Goal: Task Accomplishment & Management: Complete application form

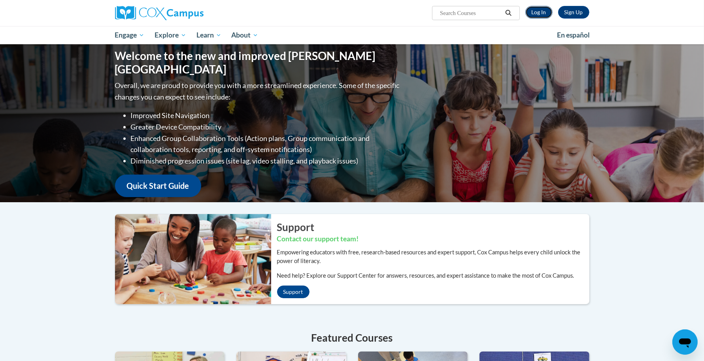
click at [539, 17] on link "Log In" at bounding box center [538, 12] width 27 height 13
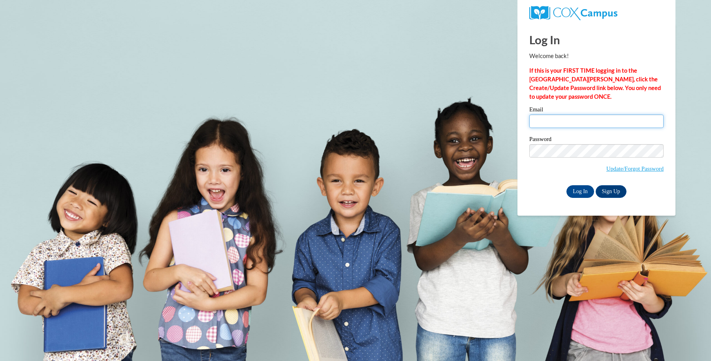
click at [554, 123] on input "Email" at bounding box center [596, 121] width 134 height 13
type input "jesse.hendrix@k12.hi.us"
click at [590, 193] on input "Log In" at bounding box center [581, 191] width 28 height 13
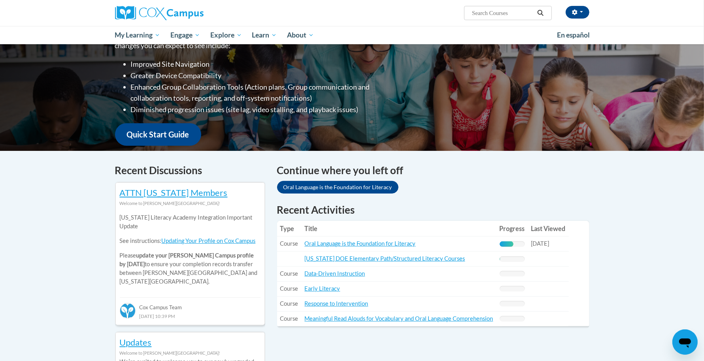
scroll to position [148, 0]
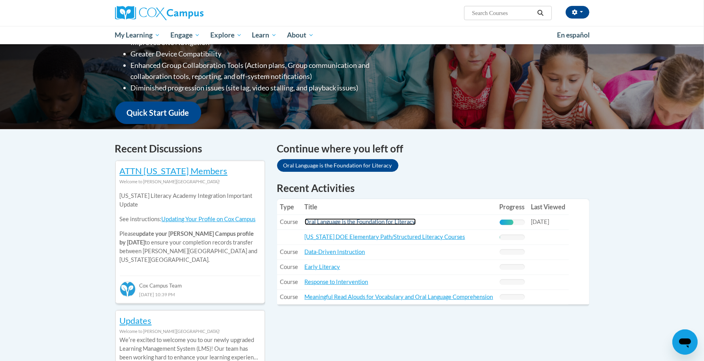
click at [390, 221] on link "Oral Language is the Foundation for Literacy" at bounding box center [360, 222] width 111 height 7
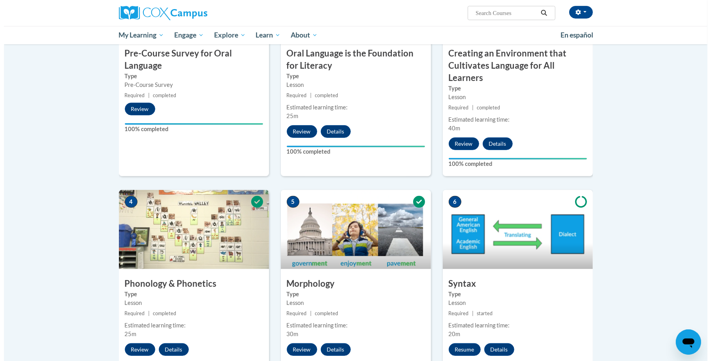
scroll to position [296, 0]
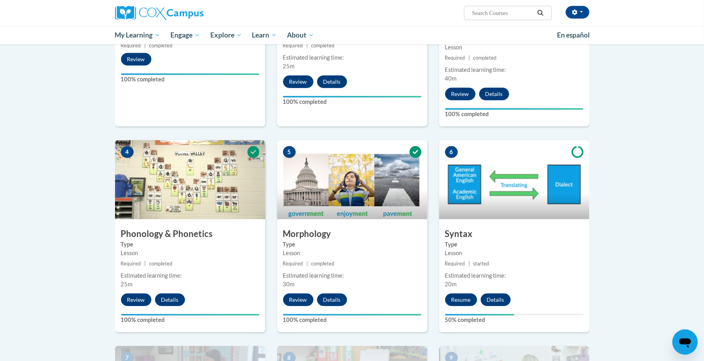
click at [497, 180] on img at bounding box center [514, 179] width 150 height 79
click at [462, 299] on button "Resume" at bounding box center [461, 300] width 32 height 13
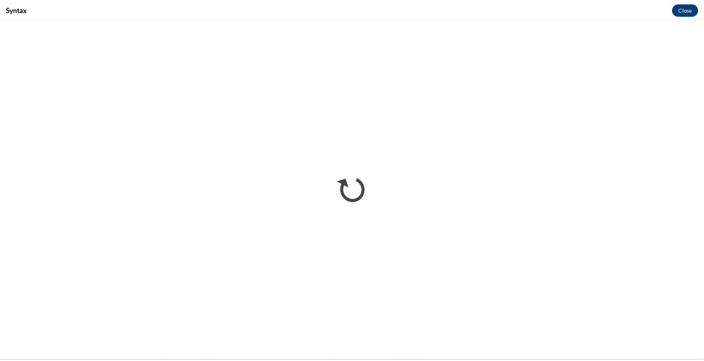
scroll to position [0, 0]
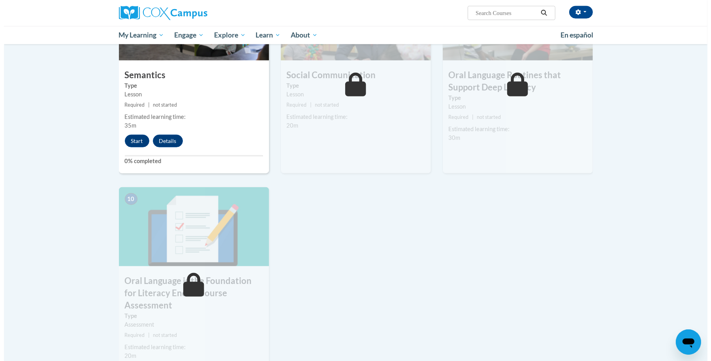
scroll to position [642, 0]
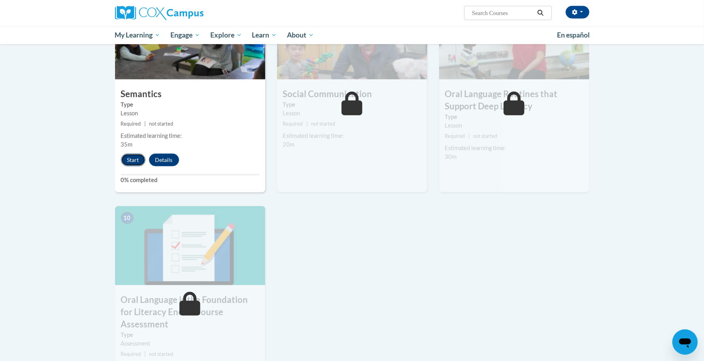
click at [129, 159] on button "Start" at bounding box center [133, 160] width 24 height 13
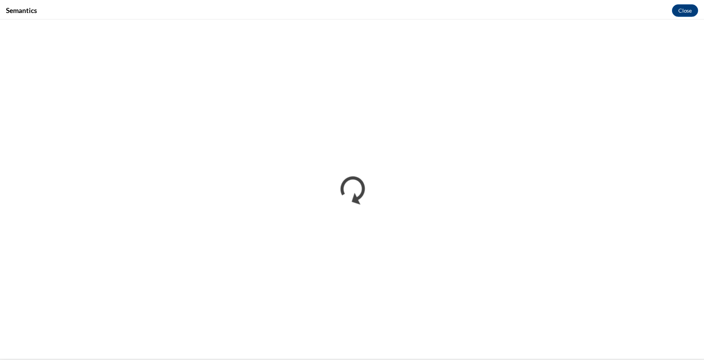
scroll to position [0, 0]
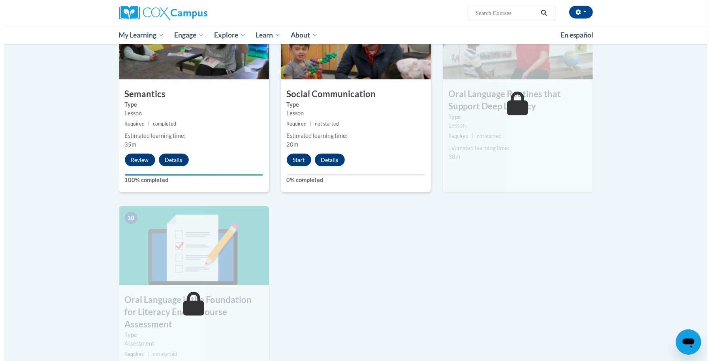
scroll to position [593, 0]
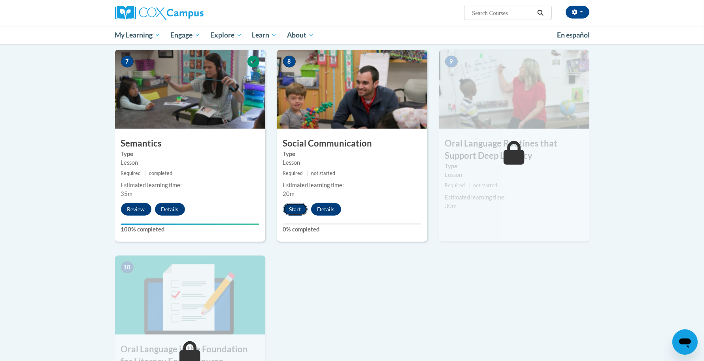
click at [295, 205] on button "Start" at bounding box center [295, 209] width 24 height 13
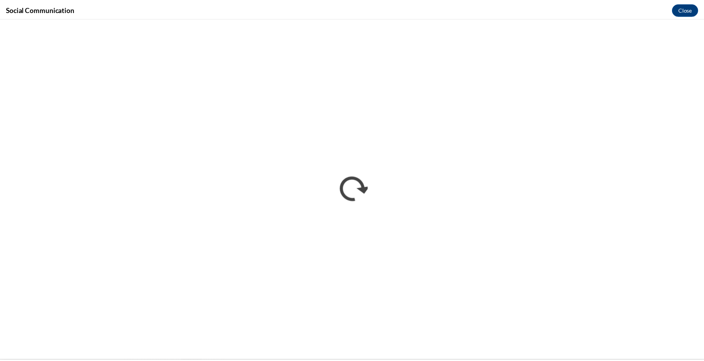
scroll to position [0, 0]
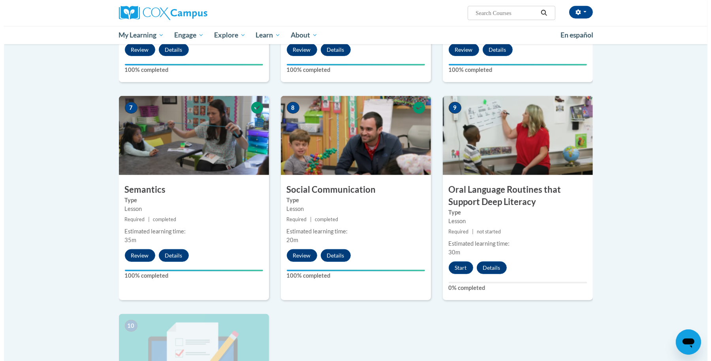
scroll to position [691, 0]
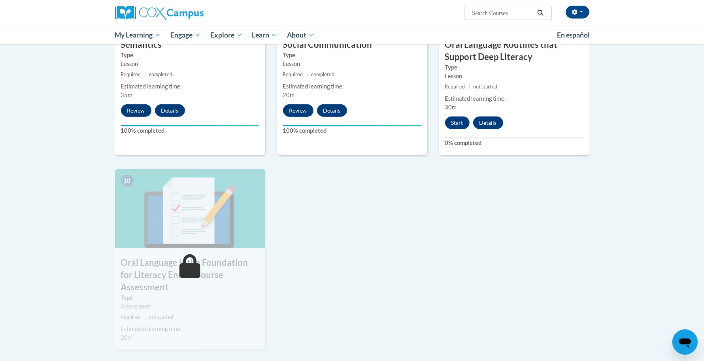
click at [463, 129] on div "9 Oral Language Routines that Support Deep Literacy Type Lesson Required | not …" at bounding box center [514, 53] width 150 height 204
click at [462, 126] on button "Start" at bounding box center [457, 123] width 24 height 13
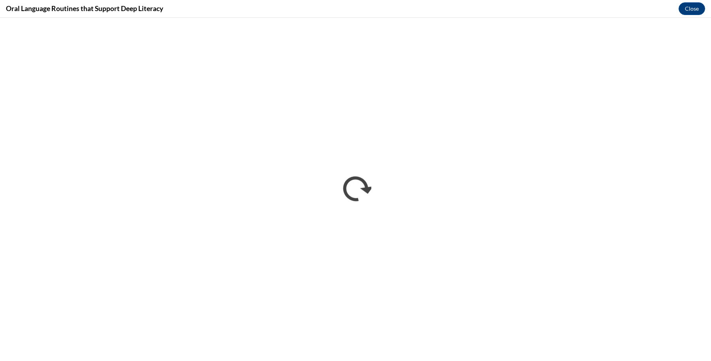
scroll to position [0, 0]
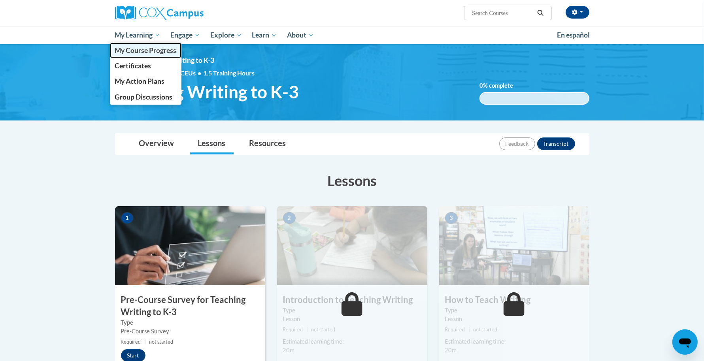
click at [147, 52] on span "My Course Progress" at bounding box center [146, 50] width 62 height 8
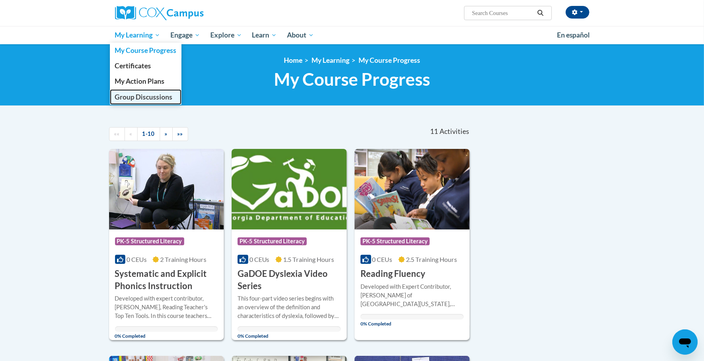
click at [160, 95] on span "Group Discussions" at bounding box center [144, 97] width 58 height 8
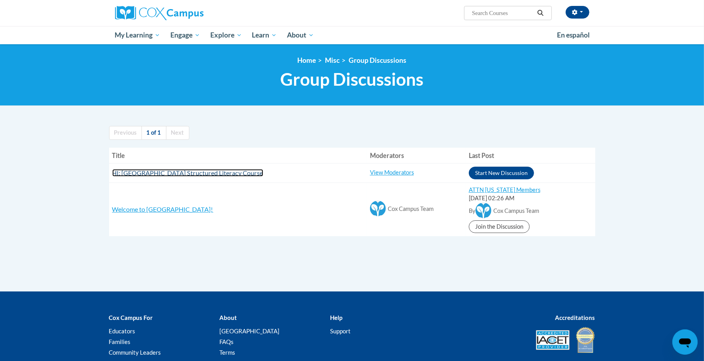
click at [237, 172] on span "HI: Kauai Cox Campus Structured Literacy Course" at bounding box center [187, 173] width 151 height 8
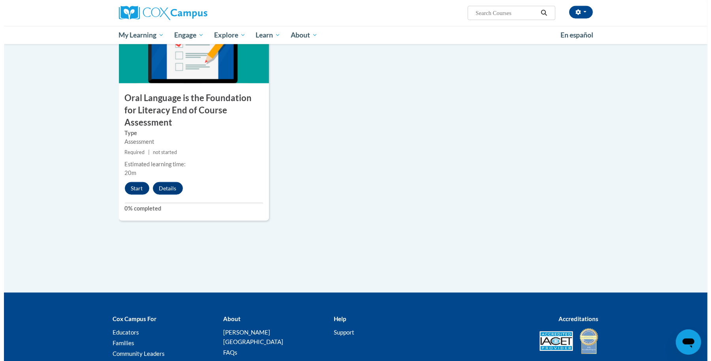
scroll to position [886, 0]
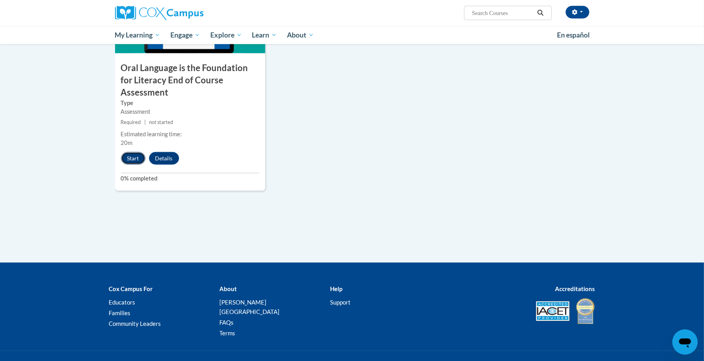
click at [135, 152] on button "Start" at bounding box center [133, 158] width 24 height 13
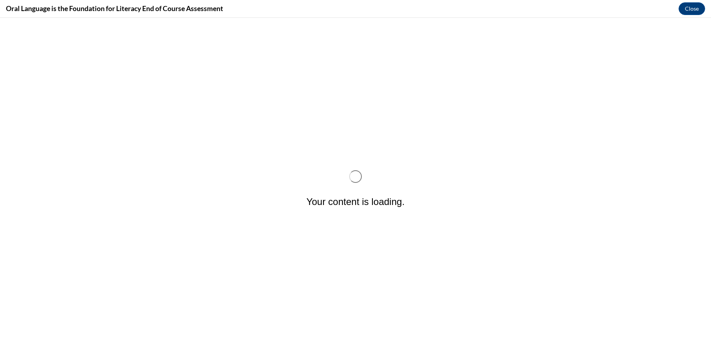
scroll to position [0, 0]
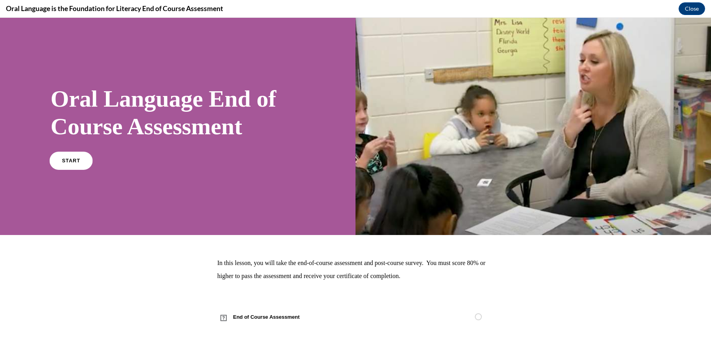
click at [58, 157] on link "START" at bounding box center [70, 160] width 43 height 18
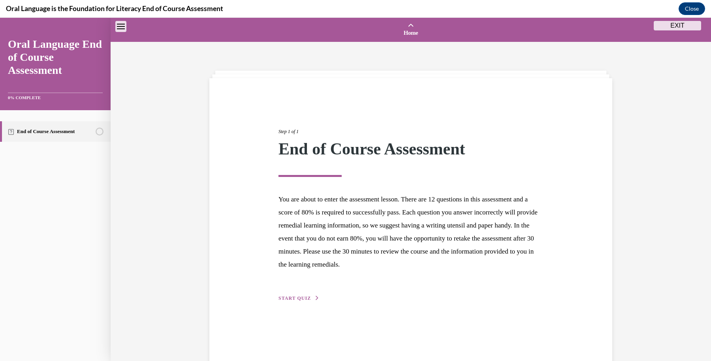
scroll to position [24, 0]
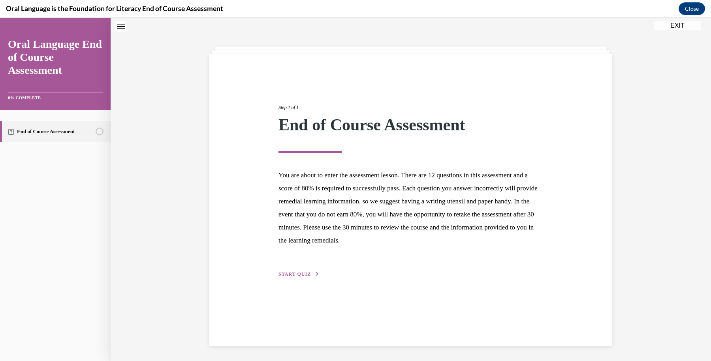
click at [323, 230] on p "You are about to enter the assessment lesson. There are 12 questions in this as…" at bounding box center [411, 208] width 265 height 78
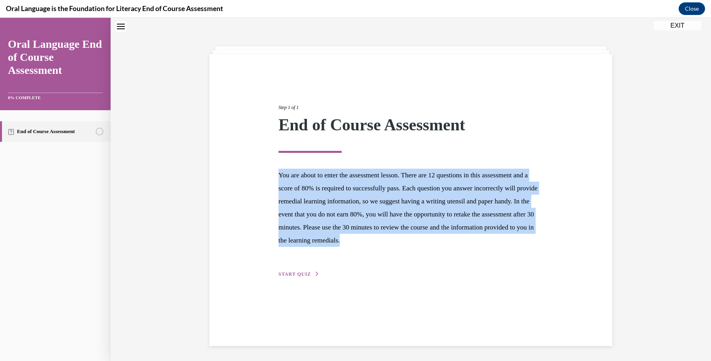
click at [323, 230] on p "You are about to enter the assessment lesson. There are 12 questions in this as…" at bounding box center [411, 208] width 265 height 78
click at [332, 230] on p "You are about to enter the assessment lesson. There are 12 questions in this as…" at bounding box center [411, 208] width 265 height 78
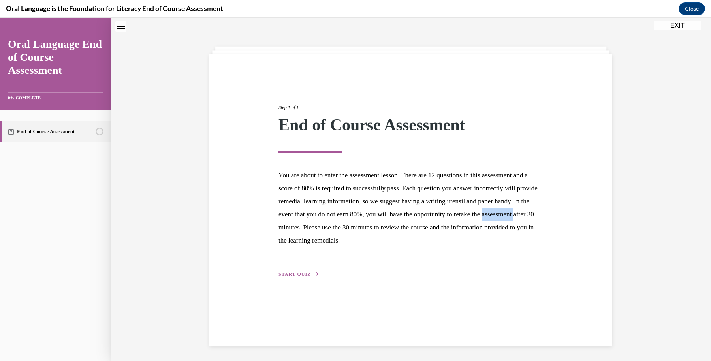
click at [332, 230] on p "You are about to enter the assessment lesson. There are 12 questions in this as…" at bounding box center [411, 208] width 265 height 78
click at [301, 268] on div "Step 1 of 1 End of Course Assessment You are about to enter the assessment less…" at bounding box center [411, 182] width 277 height 193
click at [310, 277] on button "START QUIZ" at bounding box center [299, 274] width 41 height 7
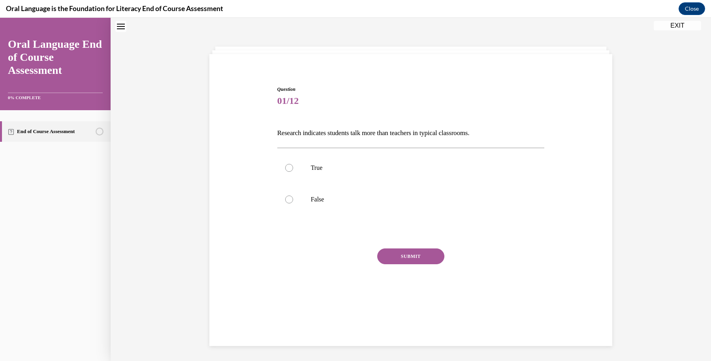
click at [309, 274] on div "SUBMIT" at bounding box center [411, 269] width 268 height 40
drag, startPoint x: 282, startPoint y: 195, endPoint x: 294, endPoint y: 202, distance: 14.2
click at [283, 196] on label "False" at bounding box center [411, 200] width 268 height 32
click at [285, 196] on input "False" at bounding box center [289, 200] width 8 height 8
radio input "true"
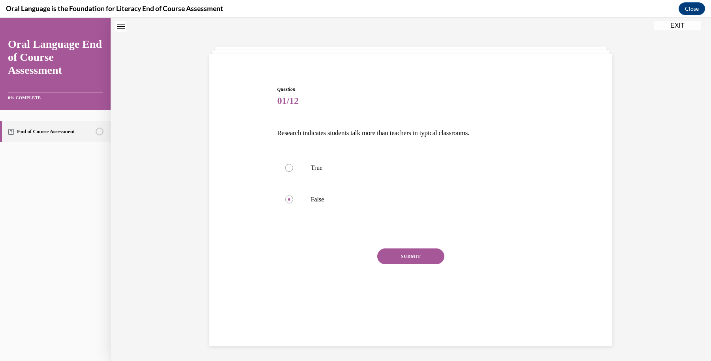
click at [403, 252] on button "SUBMIT" at bounding box center [410, 257] width 67 height 16
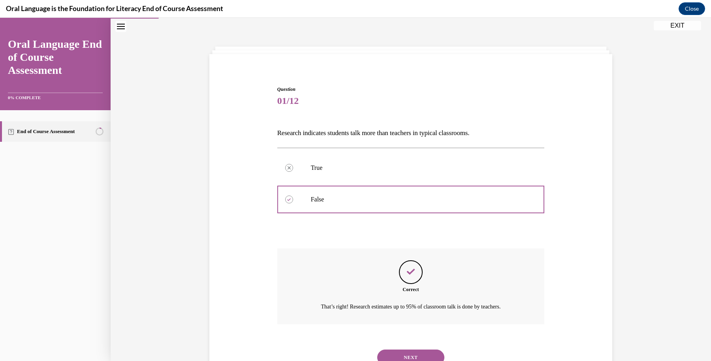
scroll to position [56, 0]
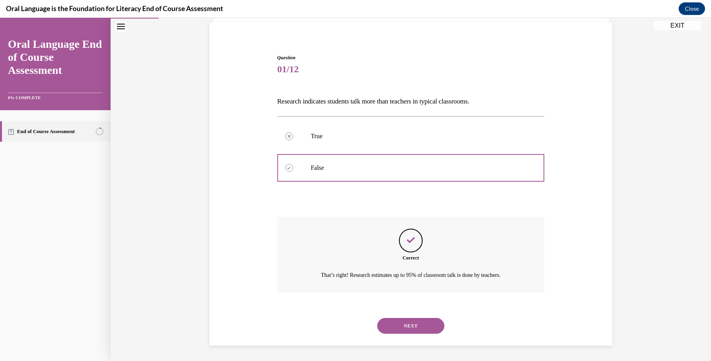
click at [400, 326] on button "NEXT" at bounding box center [410, 326] width 67 height 16
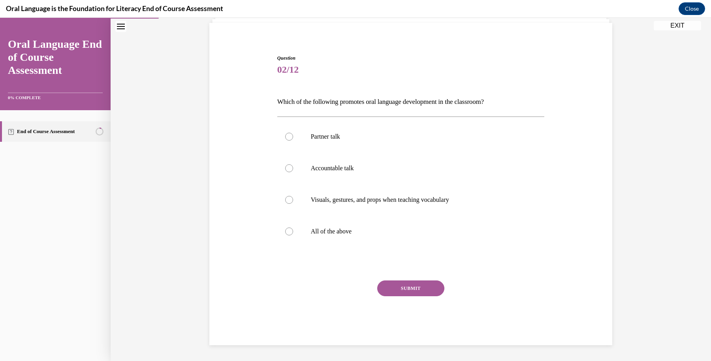
scroll to position [41, 0]
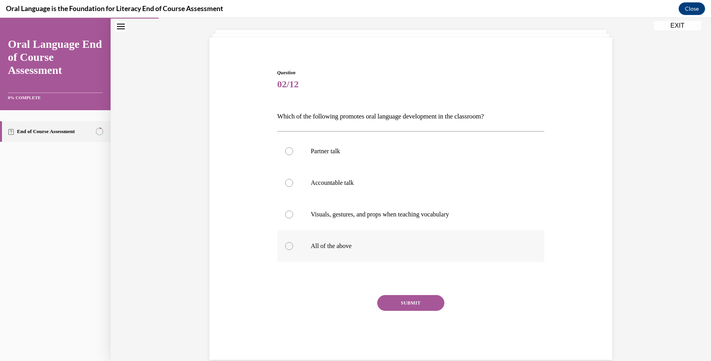
click at [305, 240] on label "All of the above" at bounding box center [411, 246] width 268 height 32
click at [293, 242] on input "All of the above" at bounding box center [289, 246] width 8 height 8
radio input "true"
click at [413, 301] on button "SUBMIT" at bounding box center [410, 303] width 67 height 16
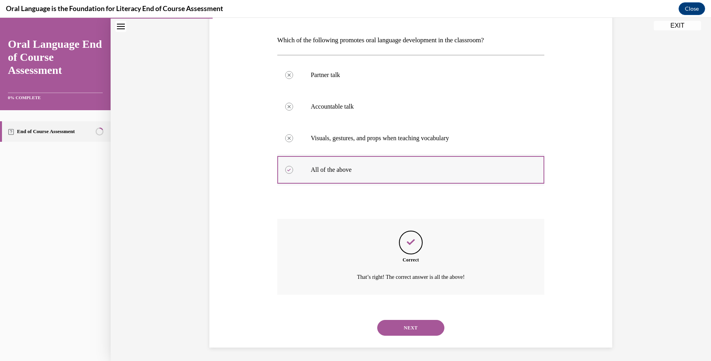
scroll to position [119, 0]
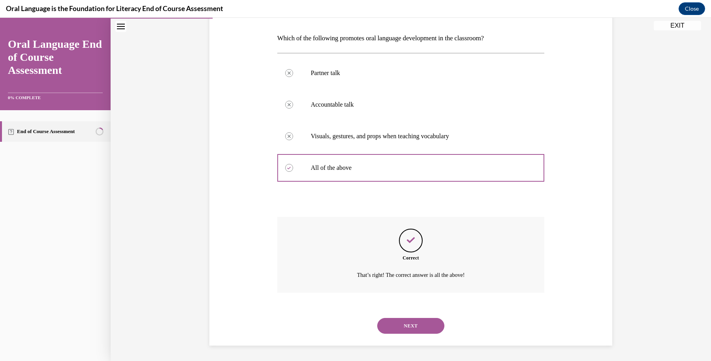
click at [409, 328] on button "NEXT" at bounding box center [410, 326] width 67 height 16
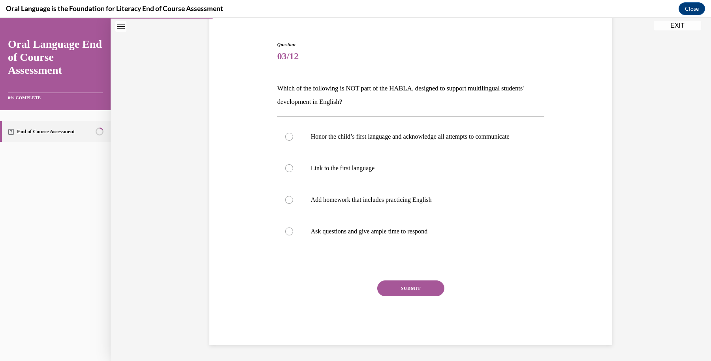
scroll to position [76, 0]
click at [328, 201] on p "Add homework that includes practicing English" at bounding box center [418, 200] width 214 height 8
click at [293, 201] on input "Add homework that includes practicing English" at bounding box center [289, 200] width 8 height 8
radio input "true"
click at [392, 293] on button "SUBMIT" at bounding box center [410, 289] width 67 height 16
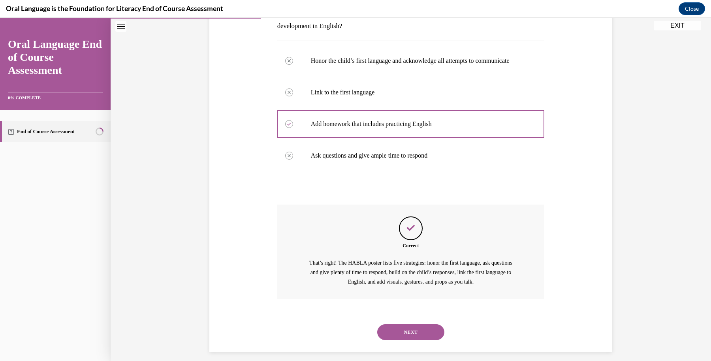
scroll to position [159, 0]
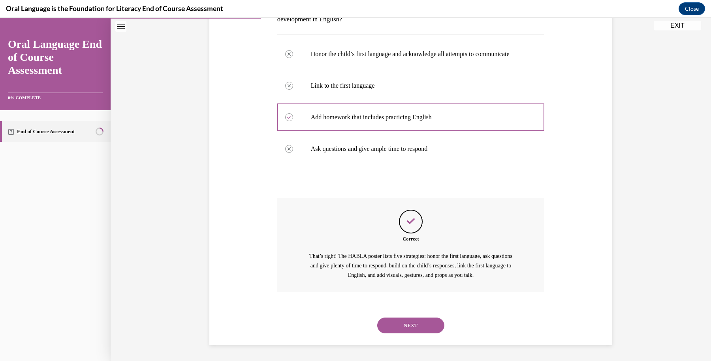
click at [423, 321] on button "NEXT" at bounding box center [410, 326] width 67 height 16
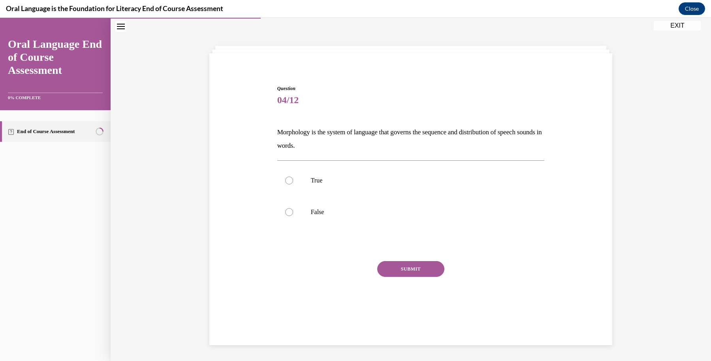
scroll to position [25, 0]
click at [304, 176] on label "True" at bounding box center [411, 181] width 268 height 32
click at [293, 177] on input "True" at bounding box center [289, 181] width 8 height 8
radio input "true"
click at [403, 273] on button "SUBMIT" at bounding box center [410, 269] width 67 height 16
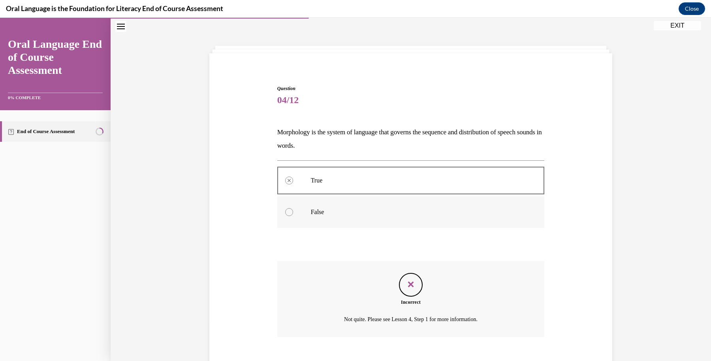
scroll to position [69, 0]
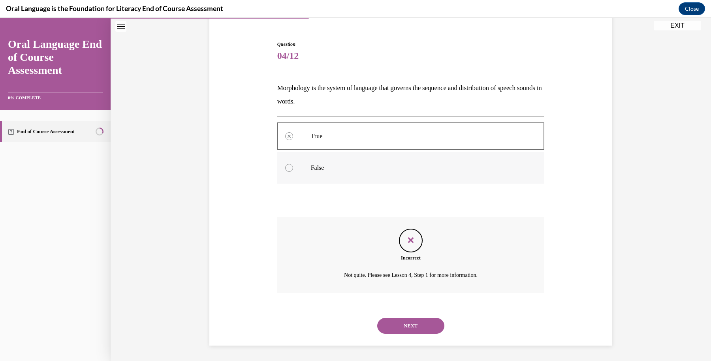
click at [304, 167] on label "False" at bounding box center [411, 168] width 268 height 32
click at [405, 323] on button "NEXT" at bounding box center [410, 326] width 67 height 16
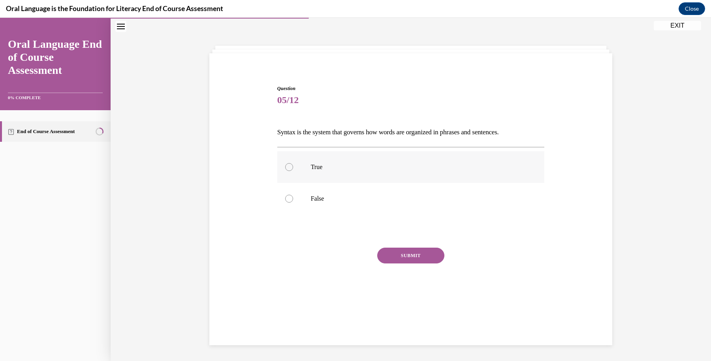
click at [295, 168] on label "True" at bounding box center [411, 167] width 268 height 32
click at [293, 168] on input "True" at bounding box center [289, 167] width 8 height 8
radio input "true"
click at [387, 249] on button "SUBMIT" at bounding box center [410, 256] width 67 height 16
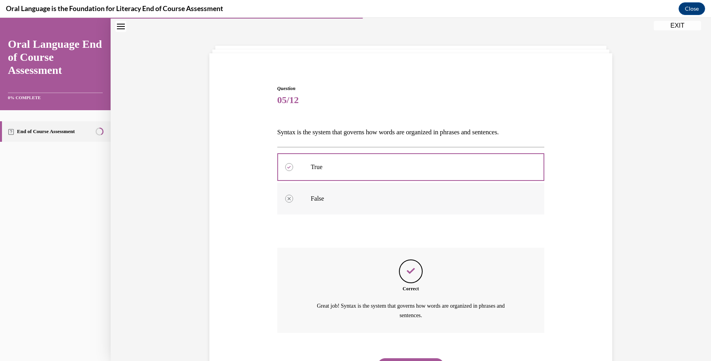
scroll to position [65, 0]
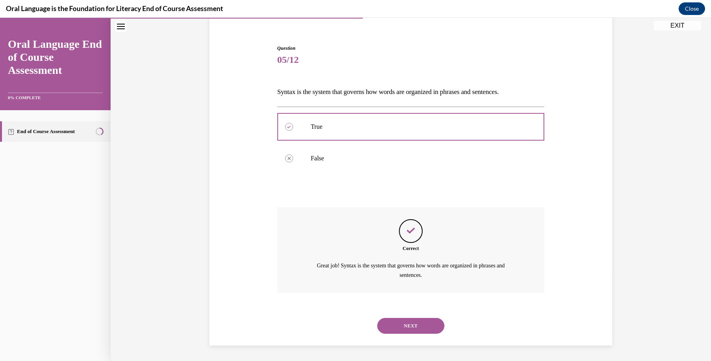
click at [413, 313] on div "NEXT" at bounding box center [411, 326] width 268 height 32
click at [414, 313] on div "NEXT" at bounding box center [411, 326] width 268 height 32
click at [415, 320] on button "NEXT" at bounding box center [410, 326] width 67 height 16
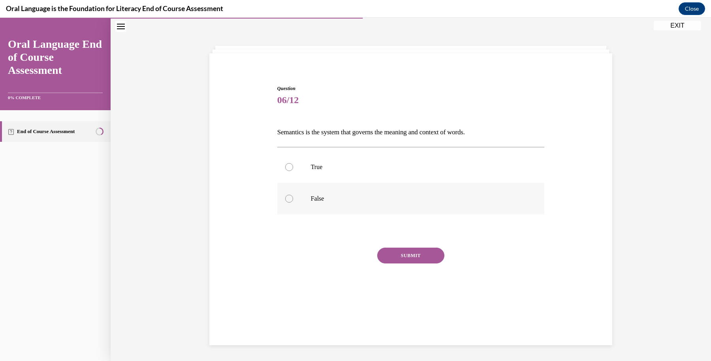
click at [331, 192] on label "False" at bounding box center [411, 199] width 268 height 32
click at [293, 195] on input "False" at bounding box center [289, 199] width 8 height 8
radio input "true"
click at [400, 262] on button "SUBMIT" at bounding box center [410, 256] width 67 height 16
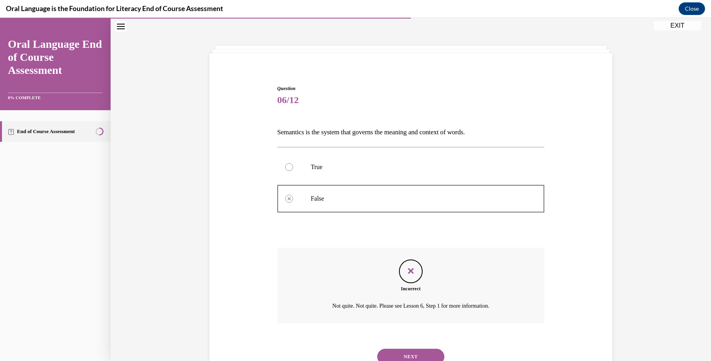
scroll to position [56, 0]
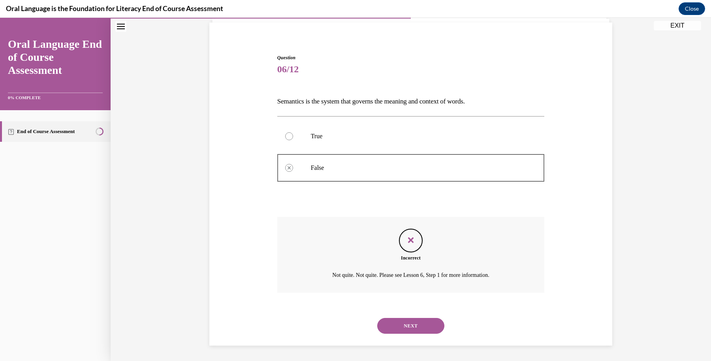
click at [432, 327] on button "NEXT" at bounding box center [410, 326] width 67 height 16
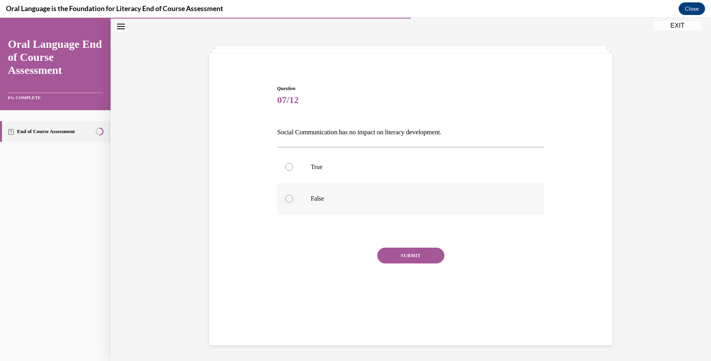
click at [347, 199] on p "False" at bounding box center [418, 199] width 214 height 8
click at [293, 199] on input "False" at bounding box center [289, 199] width 8 height 8
radio input "true"
click at [407, 244] on div "Question 07/12 Social Communication has no impact on literacy development. True…" at bounding box center [411, 199] width 268 height 228
click at [398, 256] on button "SUBMIT" at bounding box center [410, 256] width 67 height 16
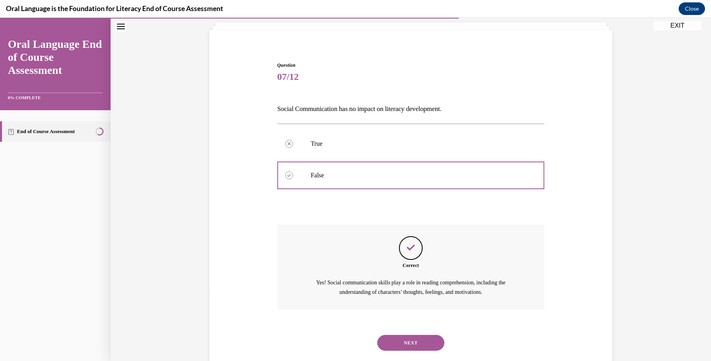
scroll to position [65, 0]
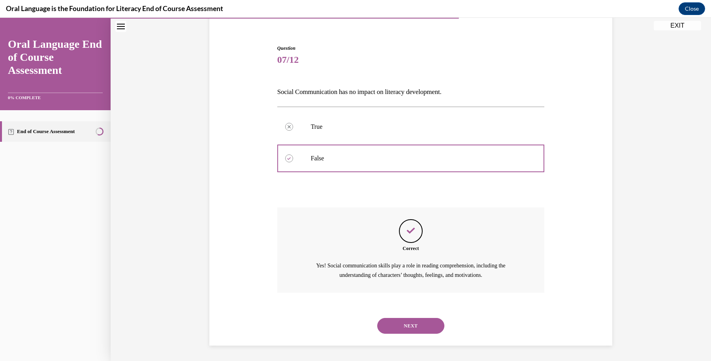
click at [405, 314] on div "NEXT" at bounding box center [411, 326] width 268 height 32
click at [405, 322] on button "NEXT" at bounding box center [410, 326] width 67 height 16
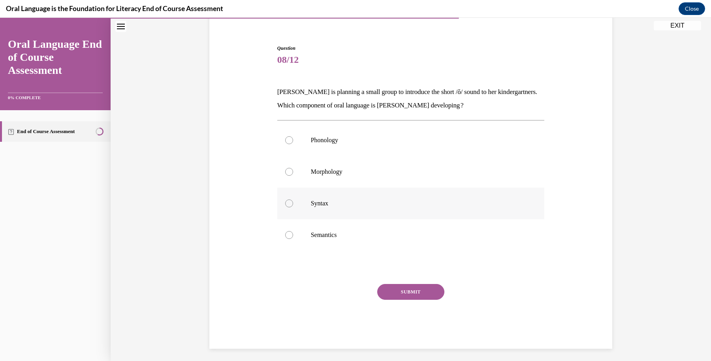
scroll to position [41, 0]
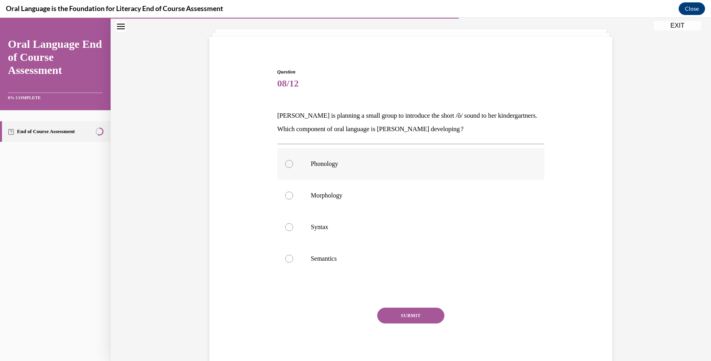
click at [336, 163] on p "Phonology" at bounding box center [418, 164] width 214 height 8
click at [293, 163] on input "Phonology" at bounding box center [289, 164] width 8 height 8
radio input "true"
click at [399, 319] on button "SUBMIT" at bounding box center [410, 316] width 67 height 16
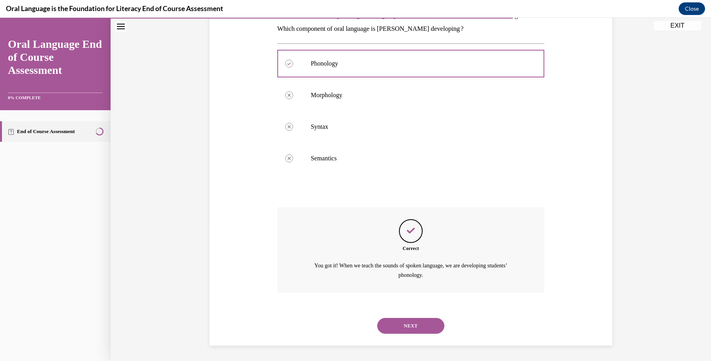
click at [408, 318] on button "NEXT" at bounding box center [410, 326] width 67 height 16
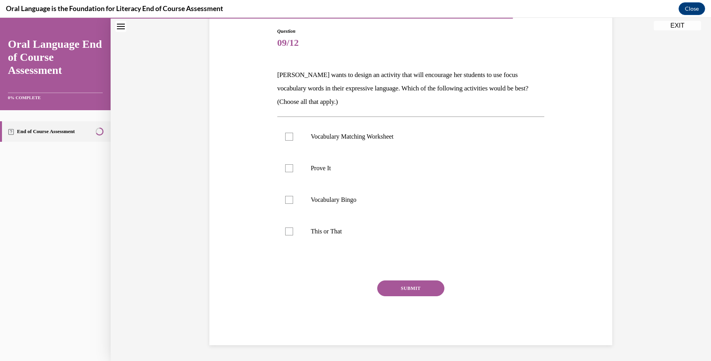
scroll to position [82, 0]
click at [301, 175] on label "Prove It" at bounding box center [411, 169] width 268 height 32
click at [293, 172] on input "Prove It" at bounding box center [289, 168] width 8 height 8
checkbox input "true"
click at [285, 234] on div at bounding box center [289, 232] width 8 height 8
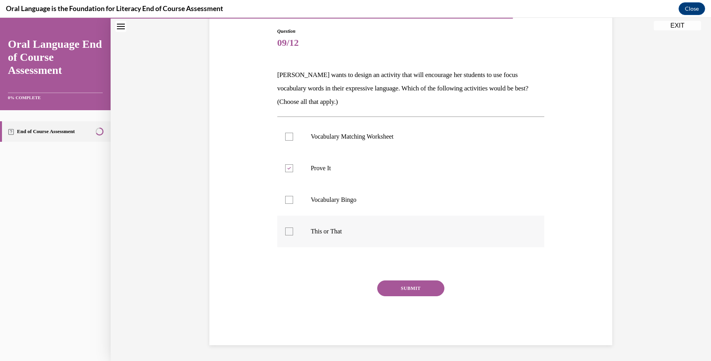
click at [285, 234] on input "This or That" at bounding box center [289, 232] width 8 height 8
checkbox input "true"
click at [382, 285] on button "SUBMIT" at bounding box center [410, 289] width 67 height 16
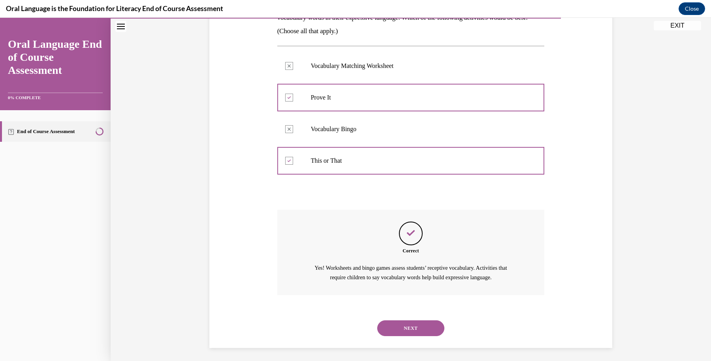
scroll to position [155, 0]
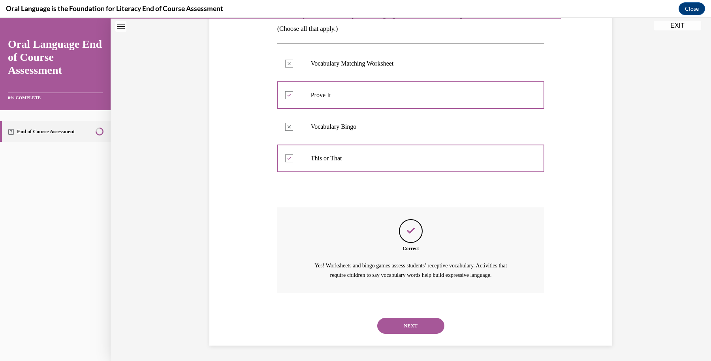
click at [395, 322] on button "NEXT" at bounding box center [410, 326] width 67 height 16
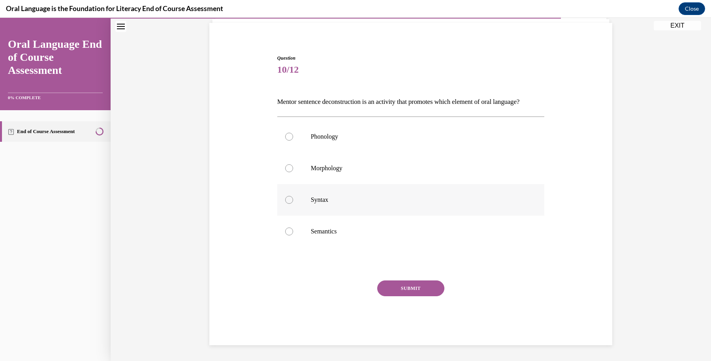
click at [294, 202] on label "Syntax" at bounding box center [411, 200] width 268 height 32
click at [293, 202] on input "Syntax" at bounding box center [289, 200] width 8 height 8
radio input "true"
click at [296, 232] on label "Semantics" at bounding box center [411, 232] width 268 height 32
click at [293, 232] on input "Semantics" at bounding box center [289, 232] width 8 height 8
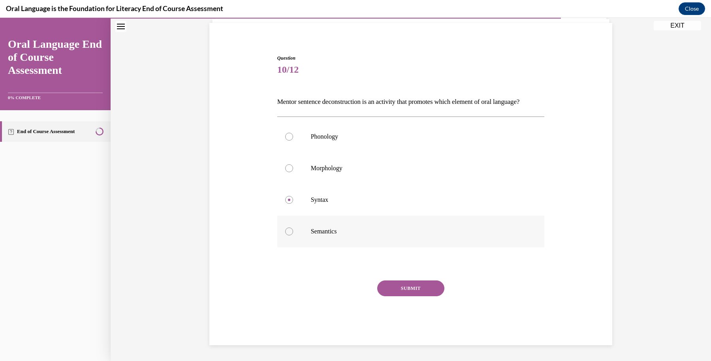
radio input "true"
click at [410, 299] on div "SUBMIT" at bounding box center [411, 301] width 268 height 40
click at [411, 290] on button "SUBMIT" at bounding box center [410, 289] width 67 height 16
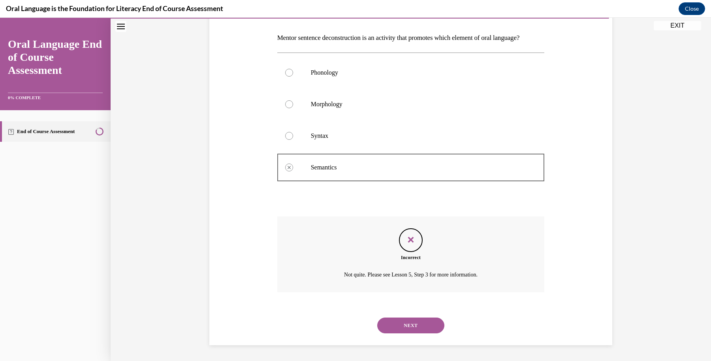
scroll to position [132, 0]
click at [403, 323] on button "NEXT" at bounding box center [410, 326] width 67 height 16
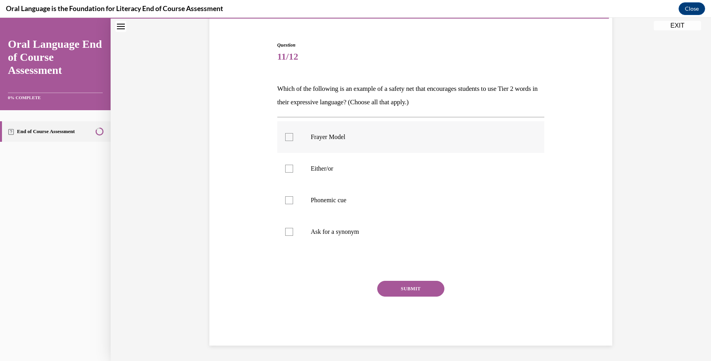
click at [397, 146] on label "Frayer Model" at bounding box center [411, 137] width 268 height 32
click at [293, 141] on input "Frayer Model" at bounding box center [289, 137] width 8 height 8
checkbox input "true"
click at [392, 167] on p "Either/or" at bounding box center [418, 169] width 214 height 8
click at [293, 167] on input "Either/or" at bounding box center [289, 169] width 8 height 8
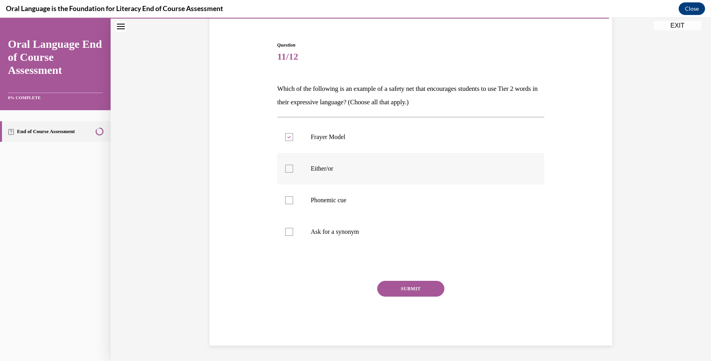
checkbox input "true"
click at [389, 198] on p "Phonemic cue" at bounding box center [418, 200] width 214 height 8
click at [293, 198] on input "Phonemic cue" at bounding box center [289, 200] width 8 height 8
checkbox input "true"
click at [386, 234] on p "Ask for a synonym" at bounding box center [418, 232] width 214 height 8
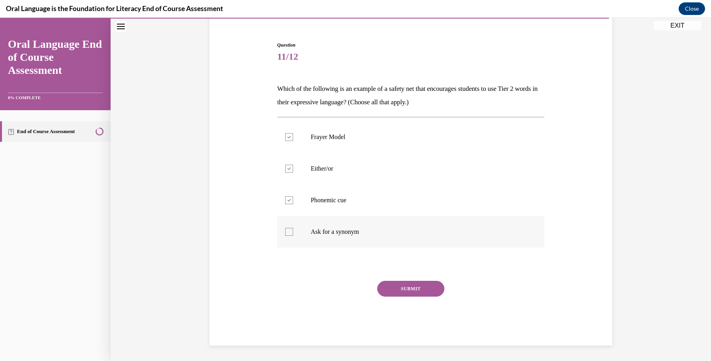
click at [293, 234] on input "Ask for a synonym" at bounding box center [289, 232] width 8 height 8
click at [386, 216] on label "Ask for a synonym" at bounding box center [411, 232] width 268 height 32
click at [293, 228] on input "Ask for a synonym" at bounding box center [289, 232] width 8 height 8
checkbox input "false"
click at [388, 201] on p "Phonemic cue" at bounding box center [418, 200] width 214 height 8
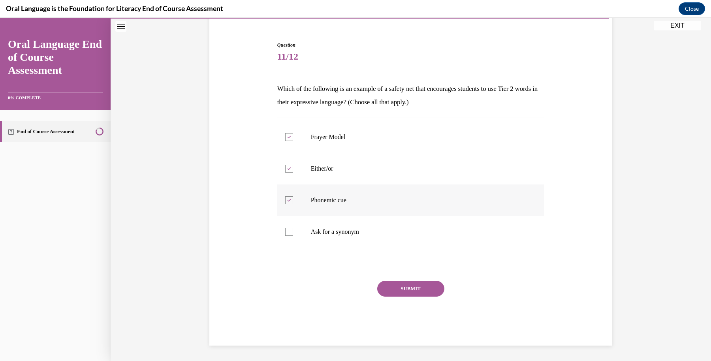
click at [293, 201] on input "Phonemic cue" at bounding box center [289, 200] width 8 height 8
checkbox input "false"
click at [390, 228] on p "Ask for a synonym" at bounding box center [418, 232] width 214 height 8
click at [293, 228] on input "Ask for a synonym" at bounding box center [289, 232] width 8 height 8
checkbox input "true"
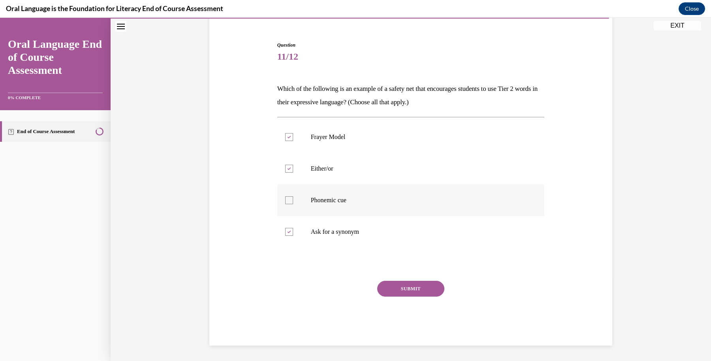
click at [392, 202] on p "Phonemic cue" at bounding box center [418, 200] width 214 height 8
click at [293, 202] on input "Phonemic cue" at bounding box center [289, 200] width 8 height 8
checkbox input "true"
click at [400, 291] on button "SUBMIT" at bounding box center [410, 289] width 67 height 16
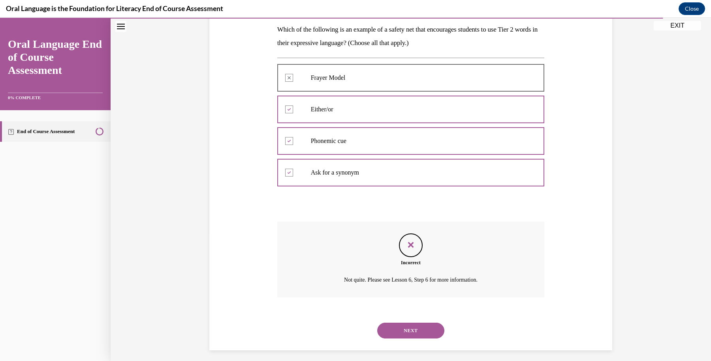
scroll to position [132, 0]
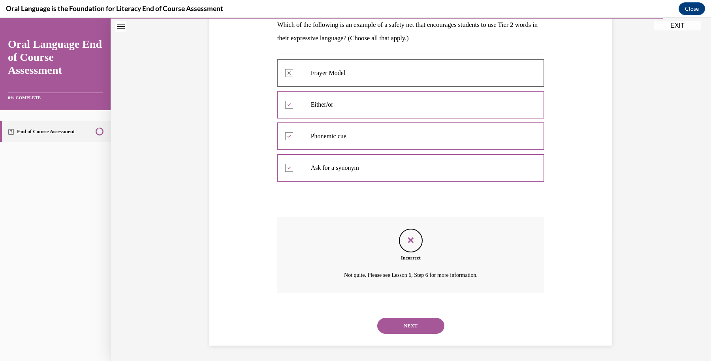
click at [428, 323] on button "NEXT" at bounding box center [410, 326] width 67 height 16
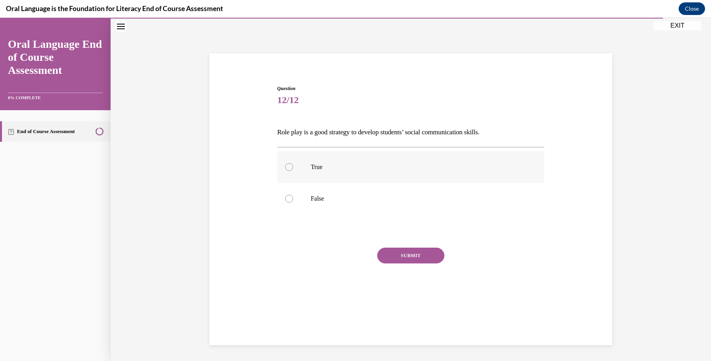
click at [304, 164] on label "True" at bounding box center [411, 167] width 268 height 32
click at [293, 164] on input "True" at bounding box center [289, 167] width 8 height 8
radio input "true"
click at [416, 253] on button "SUBMIT" at bounding box center [410, 256] width 67 height 16
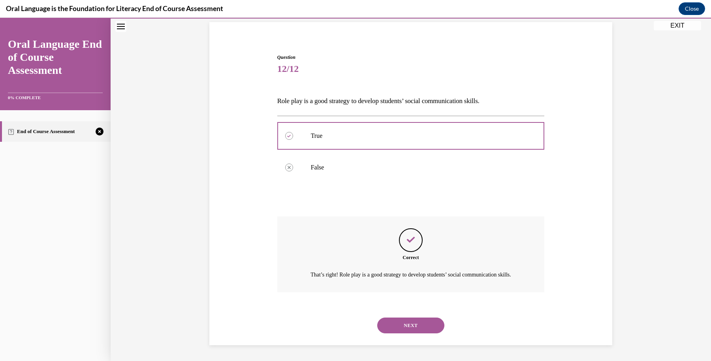
scroll to position [65, 0]
click at [425, 334] on div "NEXT" at bounding box center [411, 326] width 268 height 32
click at [425, 330] on button "NEXT" at bounding box center [410, 326] width 67 height 16
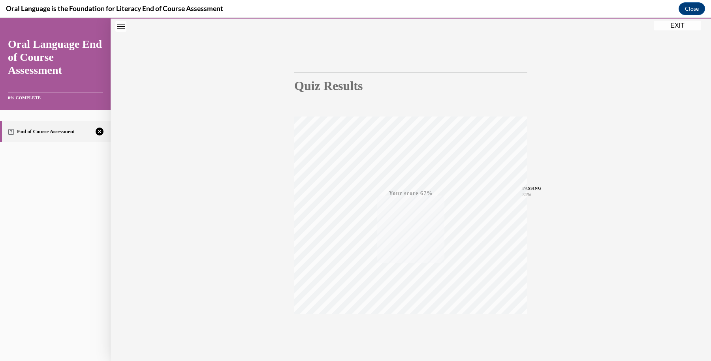
scroll to position [61, 0]
click at [408, 303] on span "TAKE AGAIN" at bounding box center [411, 302] width 28 height 4
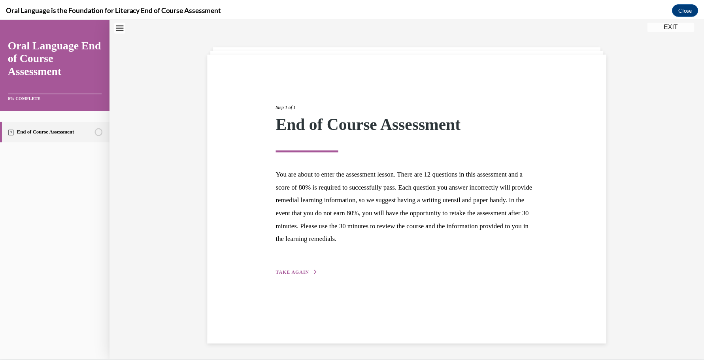
scroll to position [25, 0]
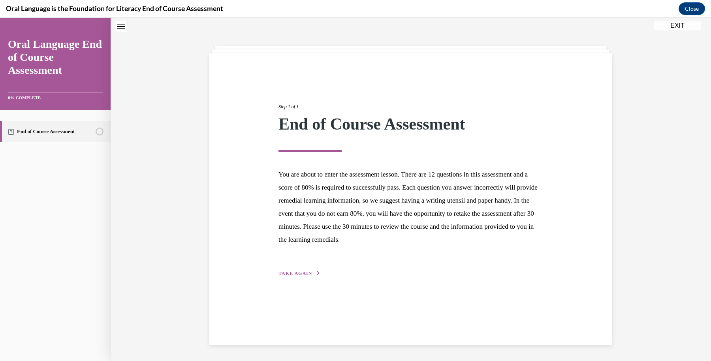
click at [299, 275] on span "TAKE AGAIN" at bounding box center [296, 274] width 34 height 6
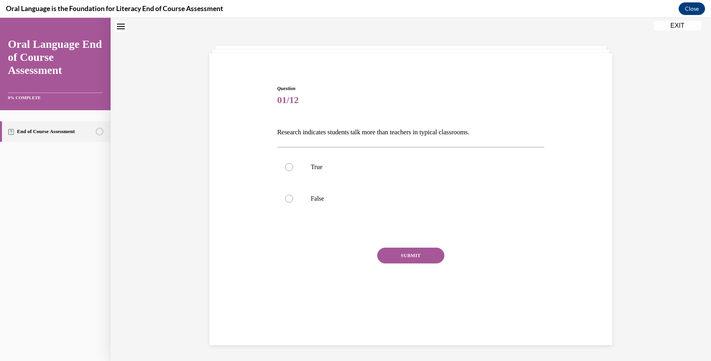
click at [670, 23] on button "EXIT" at bounding box center [677, 25] width 47 height 9
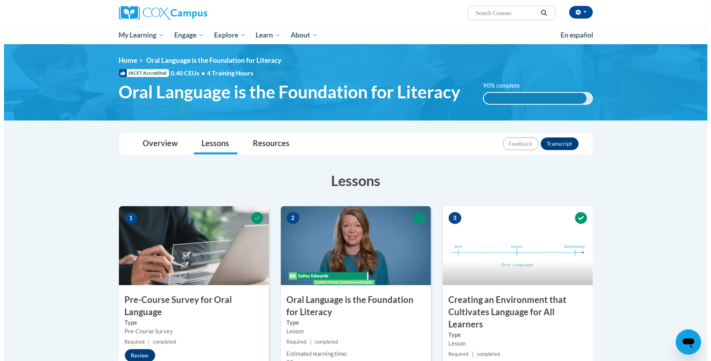
scroll to position [905, 0]
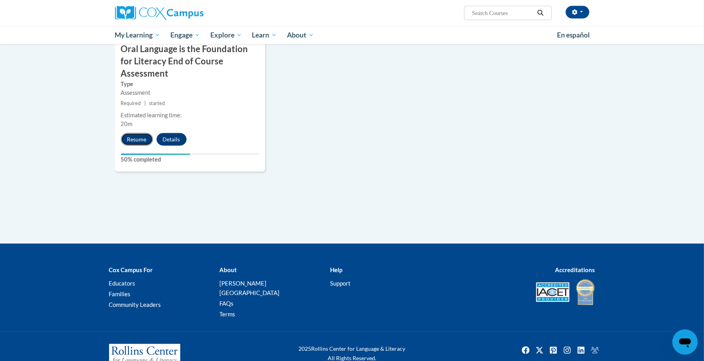
click at [149, 133] on button "Resume" at bounding box center [137, 139] width 32 height 13
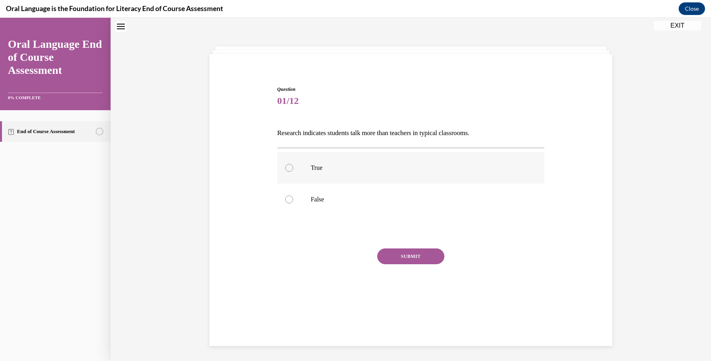
scroll to position [25, 0]
click at [290, 198] on label "False" at bounding box center [411, 199] width 268 height 32
click at [290, 198] on input "False" at bounding box center [289, 199] width 8 height 8
radio input "true"
click at [386, 253] on button "SUBMIT" at bounding box center [410, 256] width 67 height 16
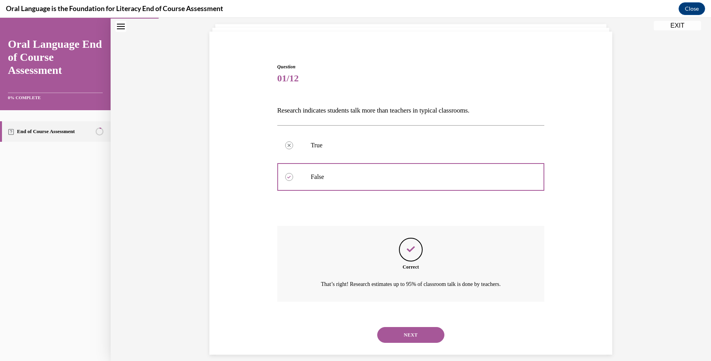
scroll to position [56, 0]
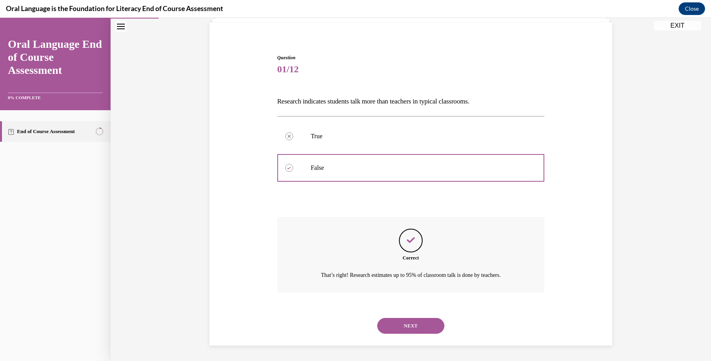
click at [416, 314] on div "NEXT" at bounding box center [411, 326] width 268 height 32
click at [416, 322] on button "NEXT" at bounding box center [410, 326] width 67 height 16
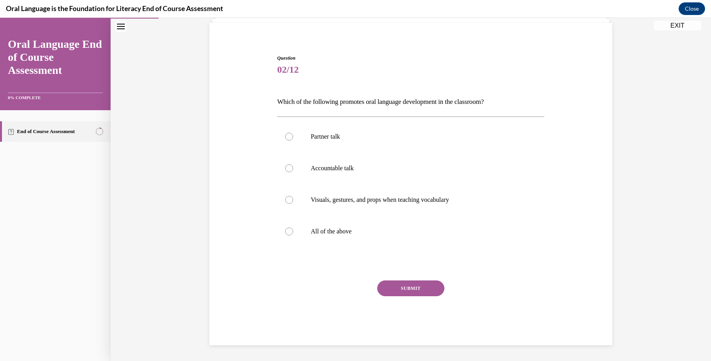
scroll to position [41, 0]
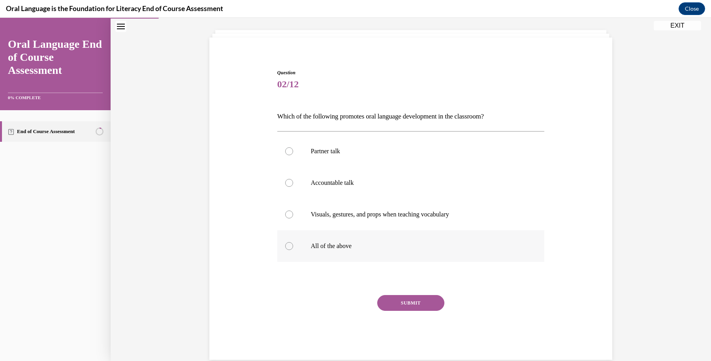
click at [313, 250] on label "All of the above" at bounding box center [411, 246] width 268 height 32
click at [293, 250] on input "All of the above" at bounding box center [289, 246] width 8 height 8
radio input "true"
click at [422, 311] on div "SUBMIT" at bounding box center [411, 315] width 268 height 40
click at [421, 307] on button "SUBMIT" at bounding box center [410, 303] width 67 height 16
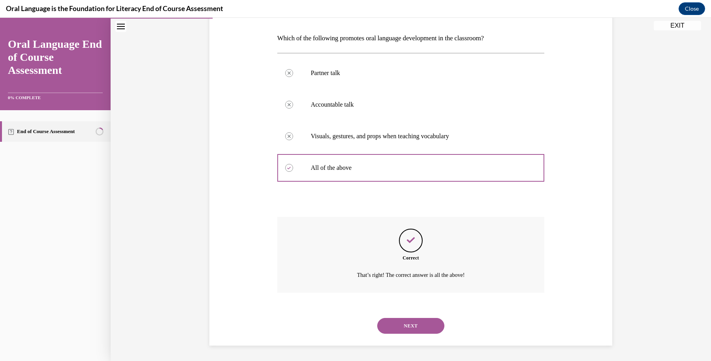
click at [413, 320] on button "NEXT" at bounding box center [410, 326] width 67 height 16
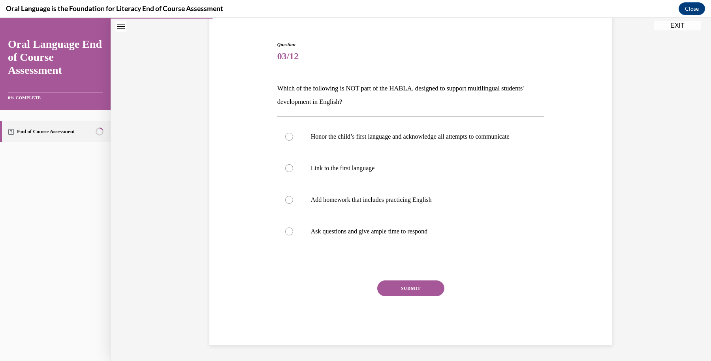
scroll to position [76, 0]
click at [323, 197] on p "Add homework that includes practicing English" at bounding box center [418, 200] width 214 height 8
click at [293, 197] on input "Add homework that includes practicing English" at bounding box center [289, 200] width 8 height 8
radio input "true"
click at [399, 287] on button "SUBMIT" at bounding box center [410, 289] width 67 height 16
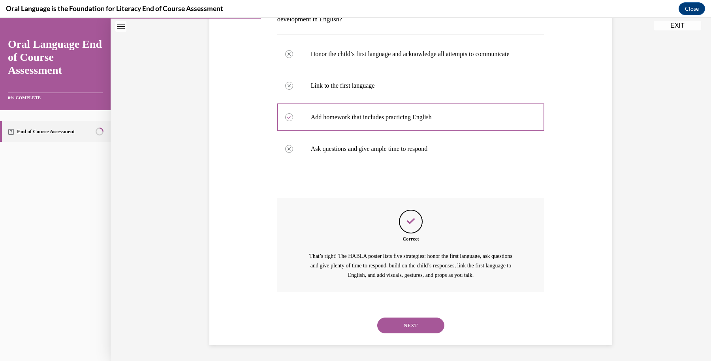
click at [407, 324] on button "NEXT" at bounding box center [410, 326] width 67 height 16
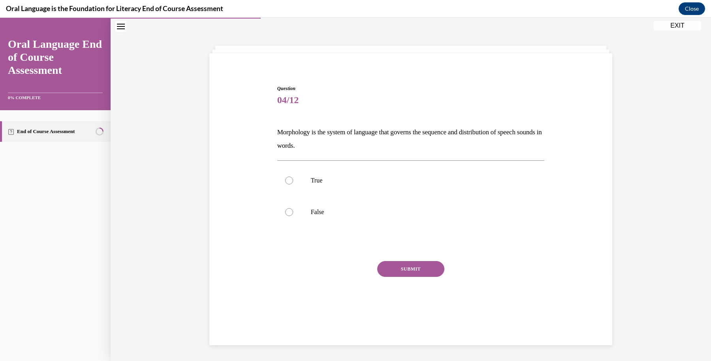
scroll to position [25, 0]
click at [319, 207] on label "False" at bounding box center [411, 212] width 268 height 32
click at [293, 208] on input "False" at bounding box center [289, 212] width 8 height 8
radio input "true"
click at [398, 277] on button "SUBMIT" at bounding box center [410, 269] width 67 height 16
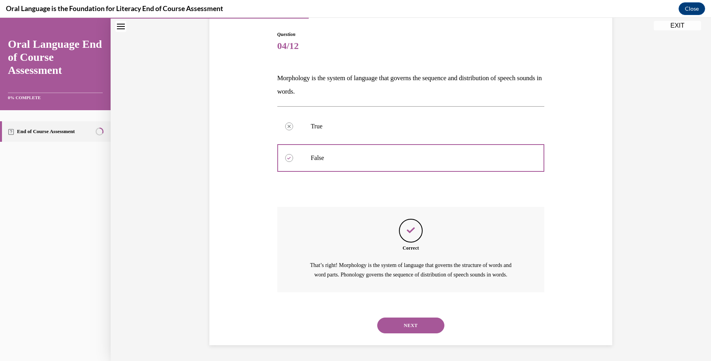
scroll to position [88, 0]
click at [420, 325] on button "NEXT" at bounding box center [410, 326] width 67 height 16
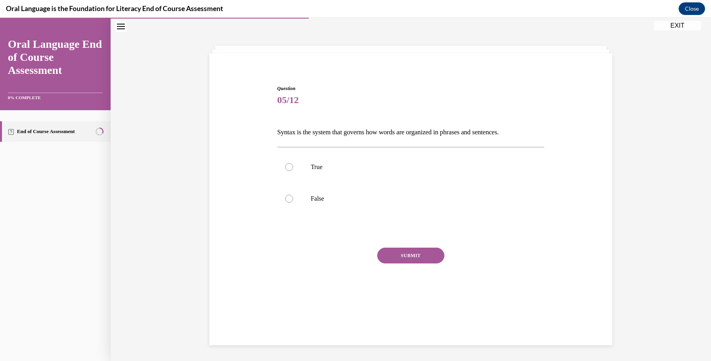
click at [371, 132] on p "Syntax is the system that governs how words are organized in phrases and senten…" at bounding box center [411, 132] width 268 height 13
click at [339, 164] on p "True" at bounding box center [418, 167] width 214 height 8
click at [293, 164] on input "True" at bounding box center [289, 167] width 8 height 8
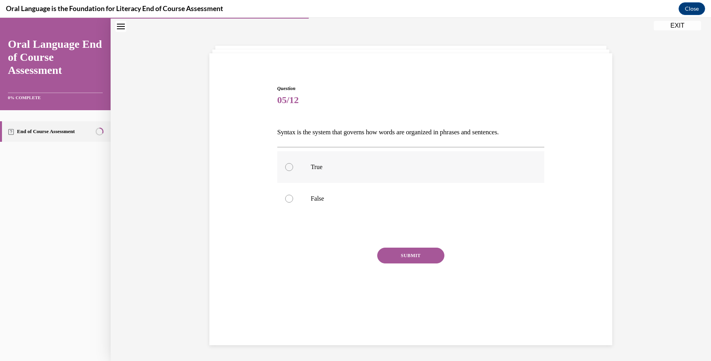
radio input "true"
click at [430, 260] on button "SUBMIT" at bounding box center [410, 256] width 67 height 16
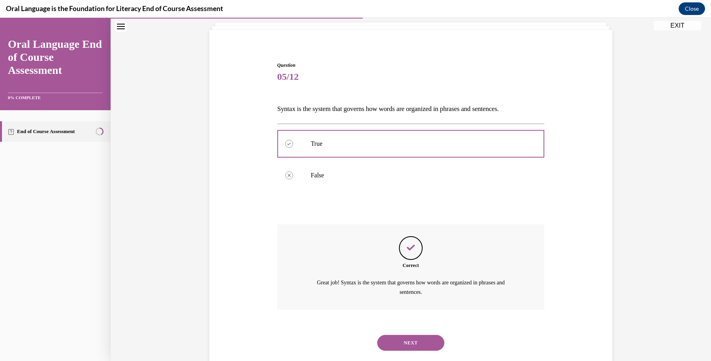
scroll to position [65, 0]
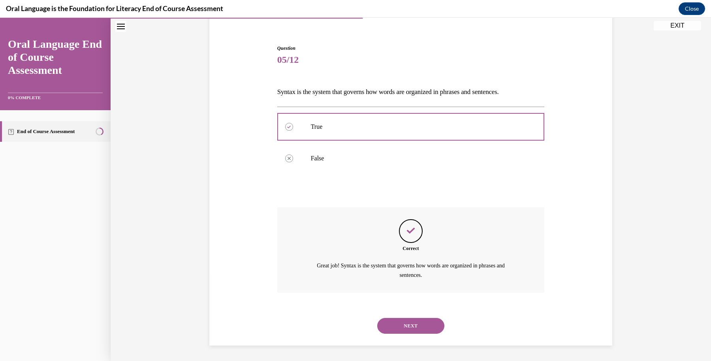
click at [416, 329] on button "NEXT" at bounding box center [410, 326] width 67 height 16
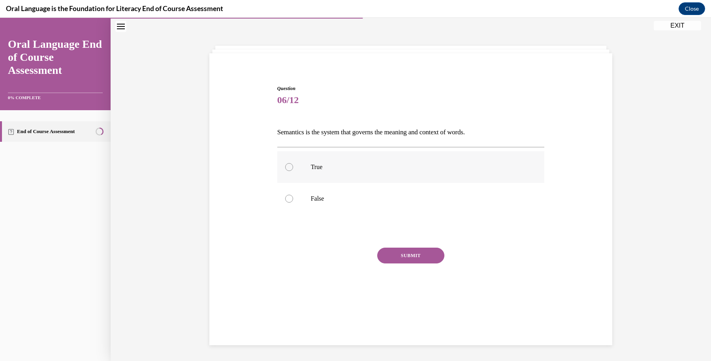
click at [323, 168] on p "True" at bounding box center [418, 167] width 214 height 8
click at [293, 168] on input "True" at bounding box center [289, 167] width 8 height 8
radio input "true"
click at [413, 253] on button "SUBMIT" at bounding box center [410, 256] width 67 height 16
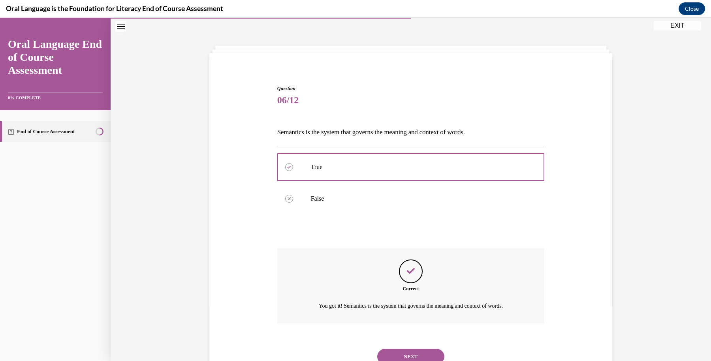
scroll to position [56, 0]
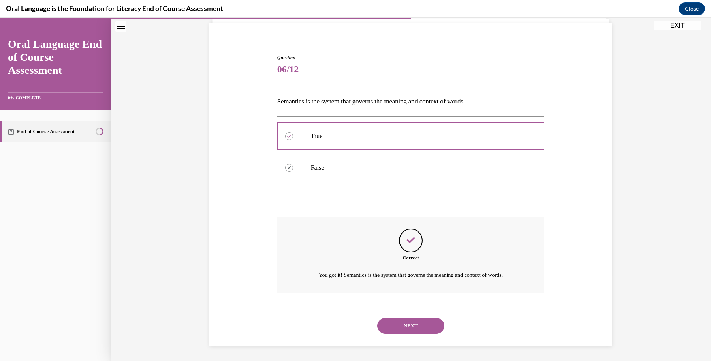
click at [420, 332] on button "NEXT" at bounding box center [410, 326] width 67 height 16
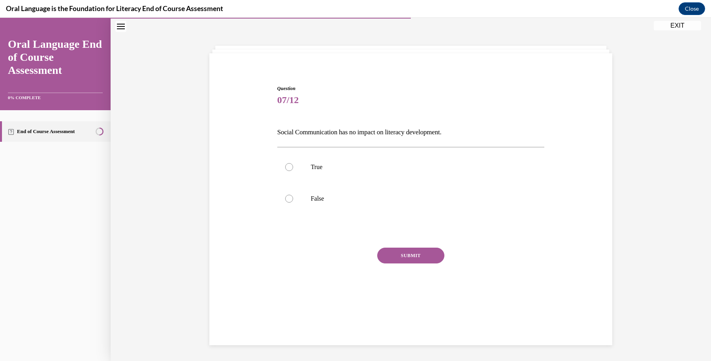
scroll to position [25, 0]
click at [337, 203] on label "False" at bounding box center [411, 199] width 268 height 32
click at [293, 203] on input "False" at bounding box center [289, 199] width 8 height 8
radio input "true"
click at [401, 258] on button "SUBMIT" at bounding box center [410, 256] width 67 height 16
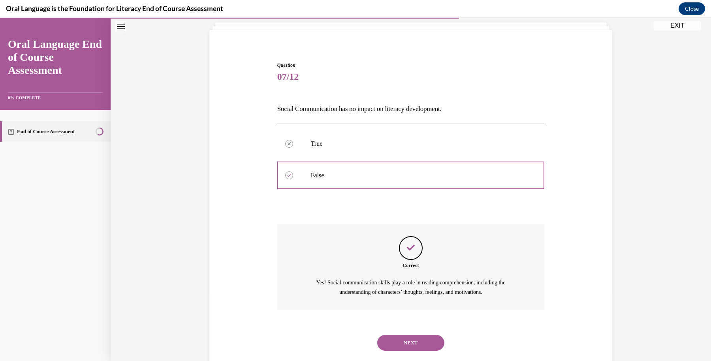
scroll to position [65, 0]
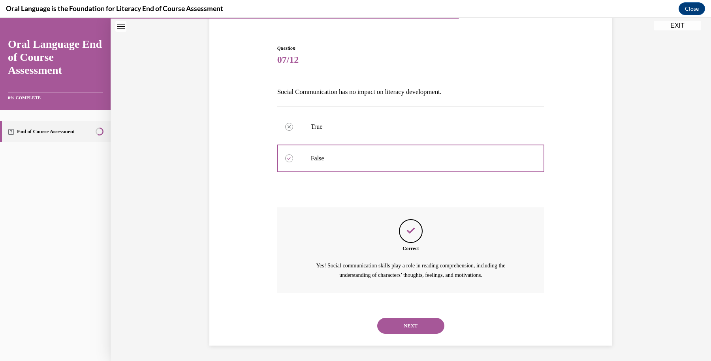
click at [406, 292] on div "Correct Yes! Social communication skills play a role in reading comprehension, …" at bounding box center [411, 255] width 268 height 97
click at [407, 316] on div "NEXT" at bounding box center [411, 326] width 268 height 32
click at [409, 323] on button "NEXT" at bounding box center [410, 326] width 67 height 16
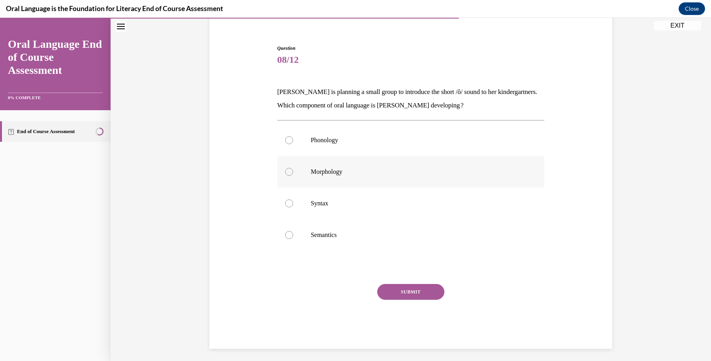
scroll to position [41, 0]
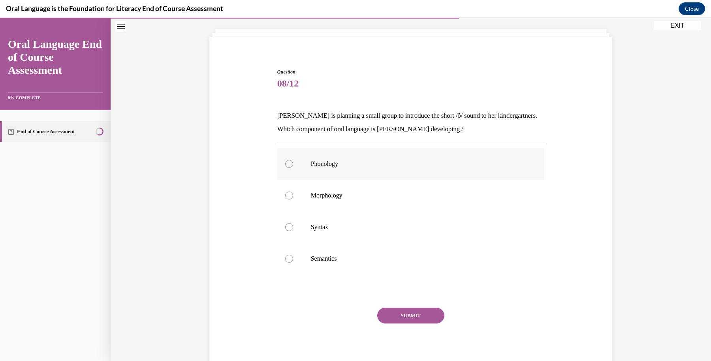
click at [377, 171] on label "Phonology" at bounding box center [411, 164] width 268 height 32
click at [293, 168] on input "Phonology" at bounding box center [289, 164] width 8 height 8
radio input "true"
click at [416, 311] on button "SUBMIT" at bounding box center [410, 316] width 67 height 16
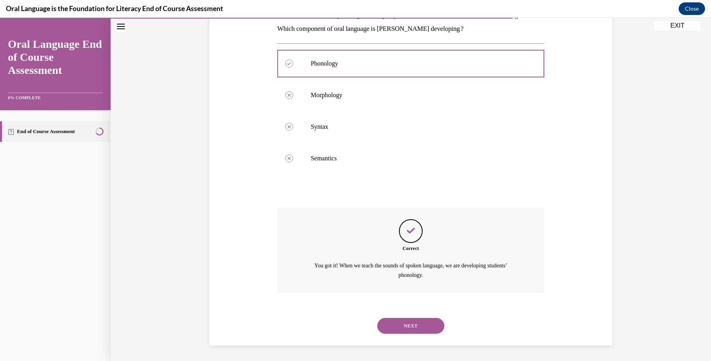
click at [420, 315] on div "NEXT" at bounding box center [411, 326] width 268 height 32
click at [422, 323] on button "NEXT" at bounding box center [410, 326] width 67 height 16
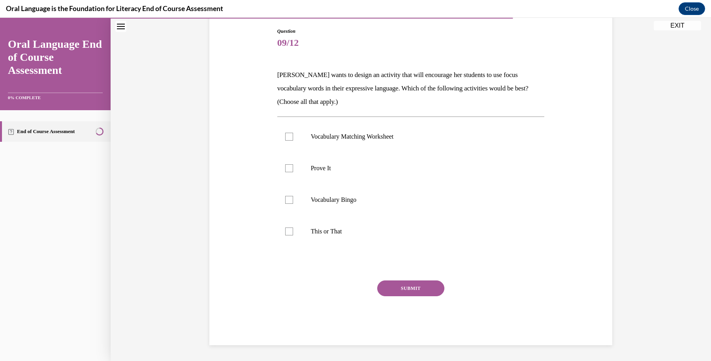
scroll to position [82, 0]
click at [373, 171] on p "Prove It" at bounding box center [418, 168] width 214 height 8
click at [293, 171] on input "Prove It" at bounding box center [289, 168] width 8 height 8
checkbox input "true"
click at [383, 228] on p "This or That" at bounding box center [418, 232] width 214 height 8
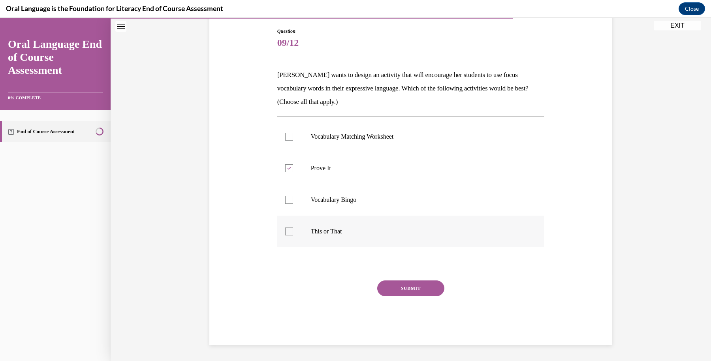
click at [293, 228] on input "This or That" at bounding box center [289, 232] width 8 height 8
checkbox input "true"
click at [412, 283] on button "SUBMIT" at bounding box center [410, 289] width 67 height 16
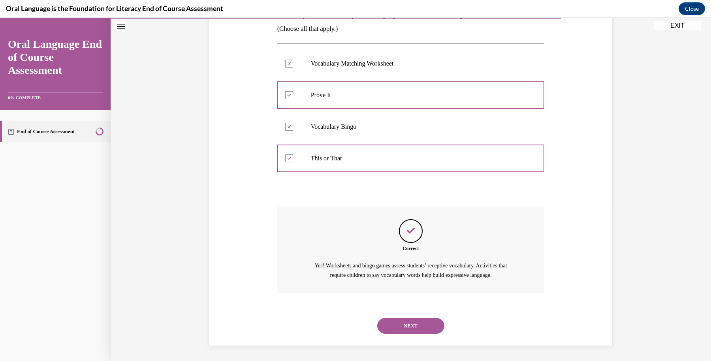
click at [413, 320] on button "NEXT" at bounding box center [410, 326] width 67 height 16
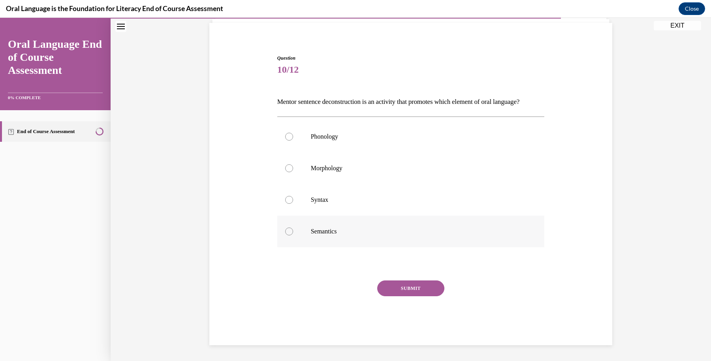
click at [354, 227] on label "Semantics" at bounding box center [411, 232] width 268 height 32
click at [293, 228] on input "Semantics" at bounding box center [289, 232] width 8 height 8
radio input "true"
click at [398, 290] on button "SUBMIT" at bounding box center [410, 289] width 67 height 16
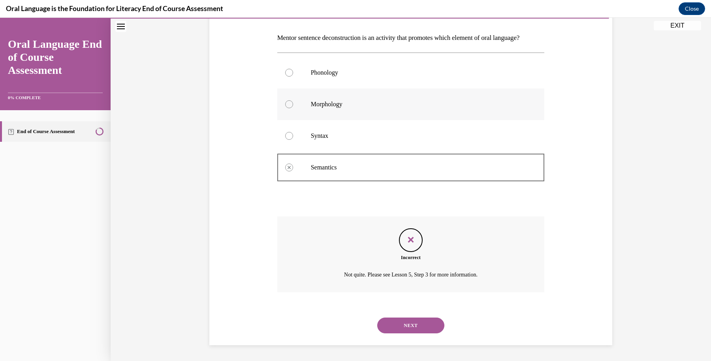
scroll to position [132, 0]
click at [424, 327] on button "NEXT" at bounding box center [410, 326] width 67 height 16
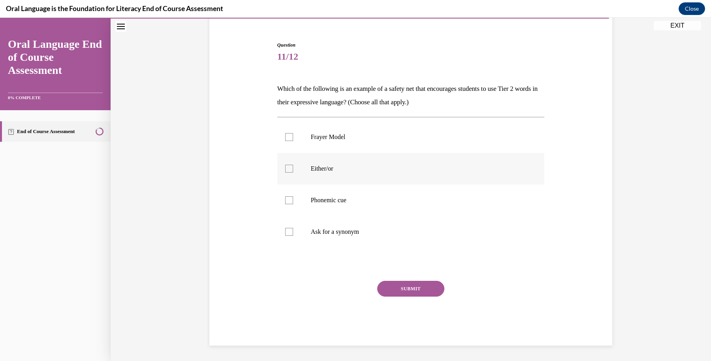
click at [384, 175] on label "Either/or" at bounding box center [411, 169] width 268 height 32
click at [293, 173] on input "Either/or" at bounding box center [289, 169] width 8 height 8
checkbox input "true"
click at [383, 205] on label "Phonemic cue" at bounding box center [411, 201] width 268 height 32
click at [293, 204] on input "Phonemic cue" at bounding box center [289, 200] width 8 height 8
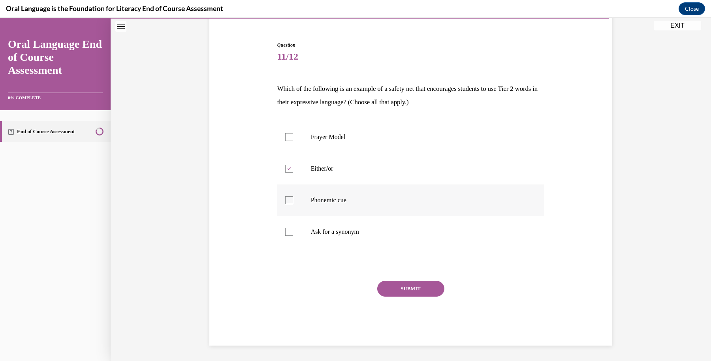
checkbox input "true"
click at [383, 230] on p "Ask for a synonym" at bounding box center [418, 232] width 214 height 8
click at [293, 230] on input "Ask for a synonym" at bounding box center [289, 232] width 8 height 8
checkbox input "true"
click at [406, 287] on button "SUBMIT" at bounding box center [410, 289] width 67 height 16
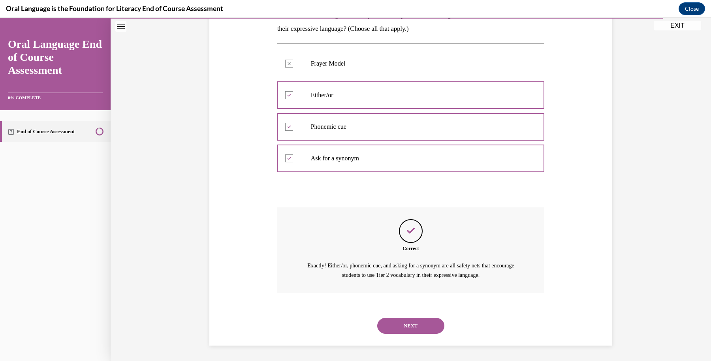
click at [421, 327] on button "NEXT" at bounding box center [410, 326] width 67 height 16
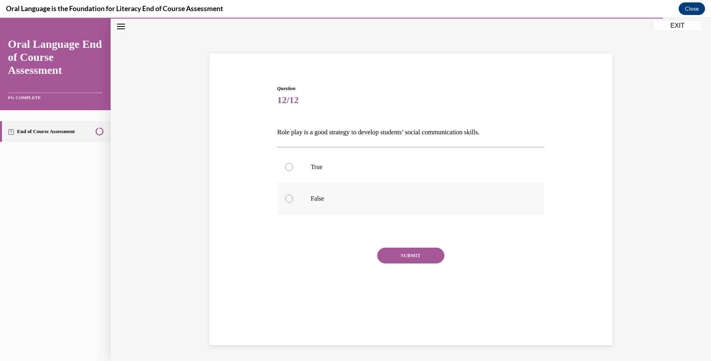
click at [410, 194] on label "False" at bounding box center [411, 199] width 268 height 32
click at [293, 195] on input "False" at bounding box center [289, 199] width 8 height 8
radio input "true"
click at [399, 169] on p "True" at bounding box center [418, 167] width 214 height 8
click at [293, 169] on input "True" at bounding box center [289, 167] width 8 height 8
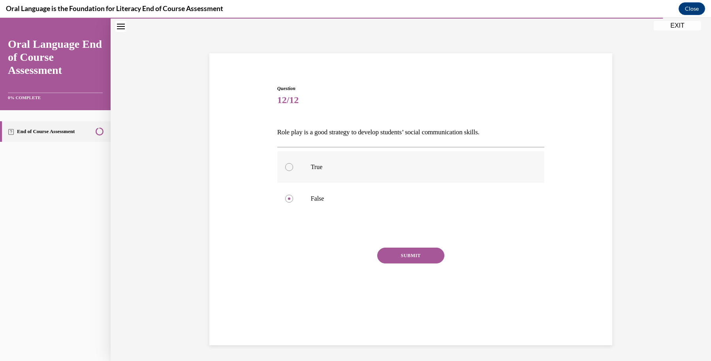
radio input "true"
click at [421, 253] on button "SUBMIT" at bounding box center [410, 256] width 67 height 16
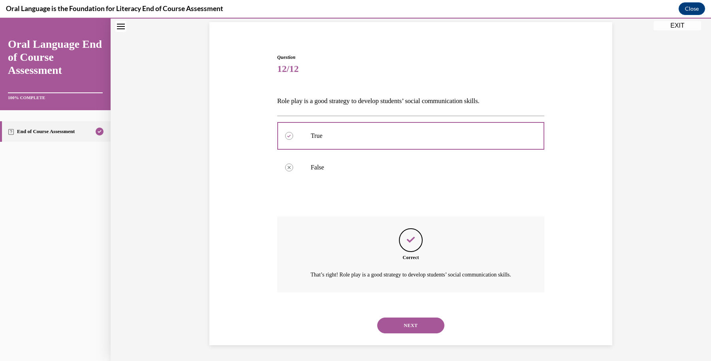
click at [419, 325] on button "NEXT" at bounding box center [410, 326] width 67 height 16
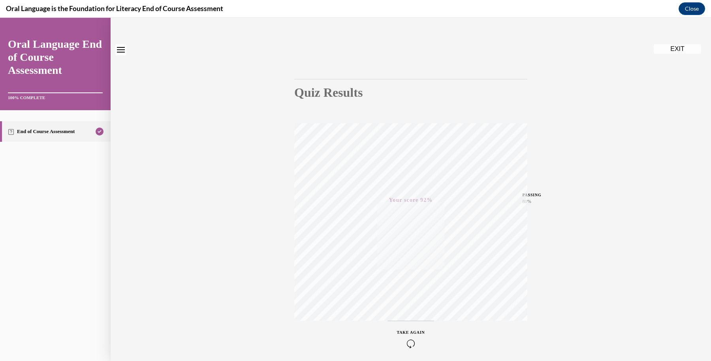
scroll to position [0, 0]
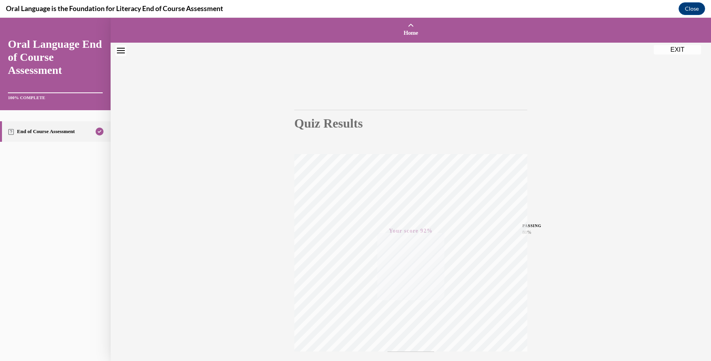
click at [670, 58] on div "Quiz Results PASSING 80% Your score 92% Passed PASSING 80% Your score Your scor…" at bounding box center [411, 233] width 601 height 380
click at [673, 48] on button "EXIT" at bounding box center [677, 49] width 47 height 9
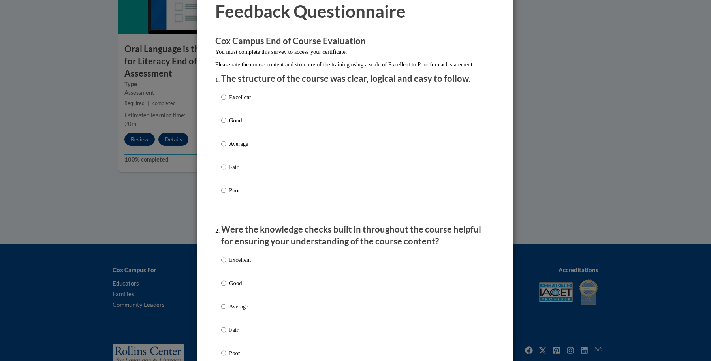
scroll to position [49, 0]
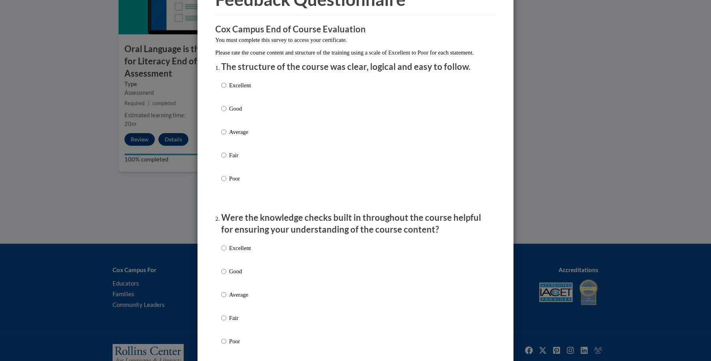
click at [229, 136] on p "Average" at bounding box center [240, 132] width 22 height 9
click at [226, 136] on input "Average" at bounding box center [223, 132] width 5 height 9
radio input "true"
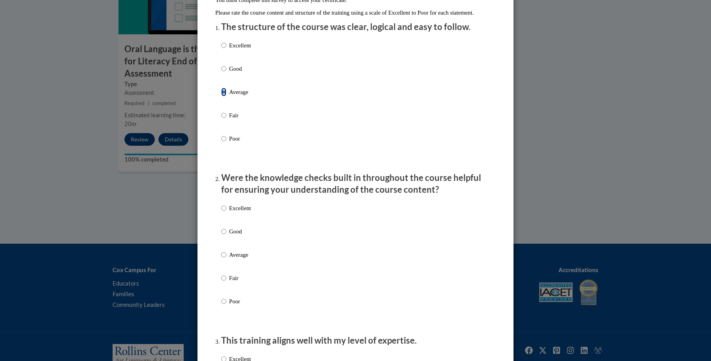
scroll to position [99, 0]
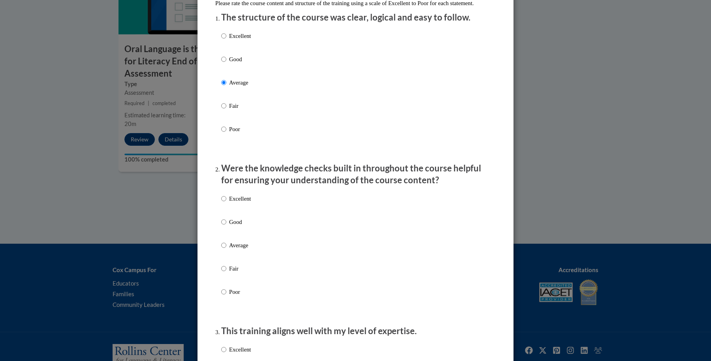
click at [250, 254] on div "Excellent Good Average Fair Poor" at bounding box center [355, 254] width 269 height 129
click at [235, 250] on p "Average" at bounding box center [240, 245] width 22 height 9
click at [226, 250] on input "Average" at bounding box center [223, 245] width 5 height 9
radio input "true"
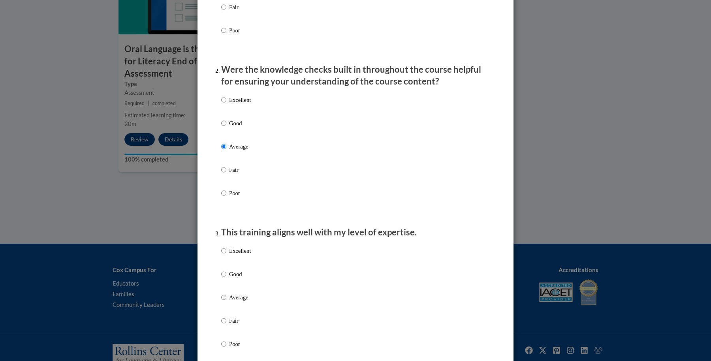
click at [230, 302] on p "Average" at bounding box center [240, 297] width 22 height 9
click at [226, 302] on input "Average" at bounding box center [223, 297] width 5 height 9
radio input "true"
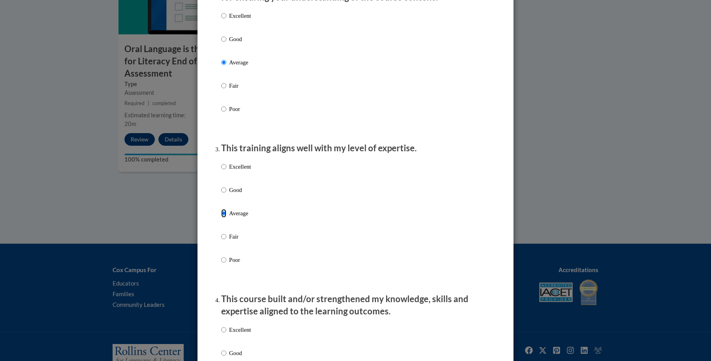
scroll to position [346, 0]
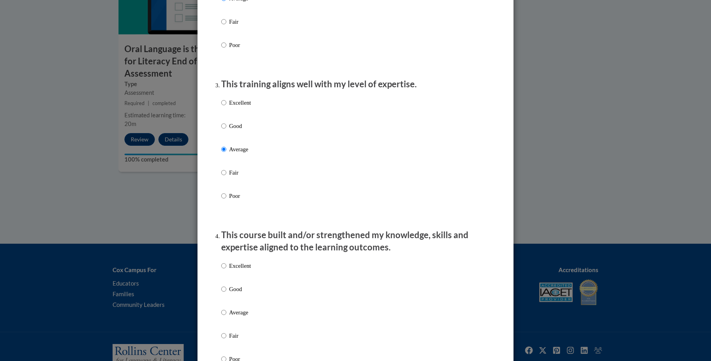
click at [222, 306] on label "Good" at bounding box center [236, 295] width 30 height 21
click at [222, 294] on input "Good" at bounding box center [223, 289] width 5 height 9
radio input "true"
click at [229, 317] on p "Average" at bounding box center [240, 312] width 22 height 9
click at [226, 317] on input "Average" at bounding box center [223, 312] width 5 height 9
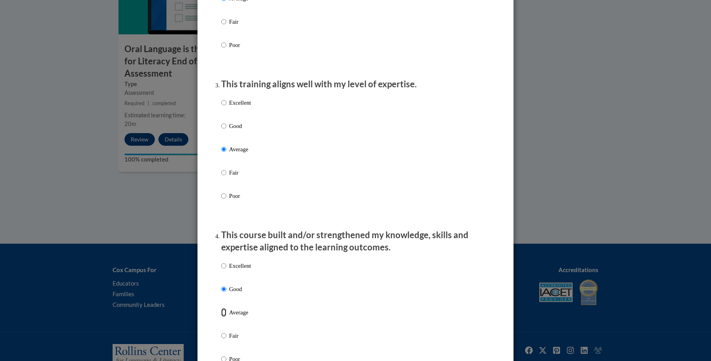
radio input "true"
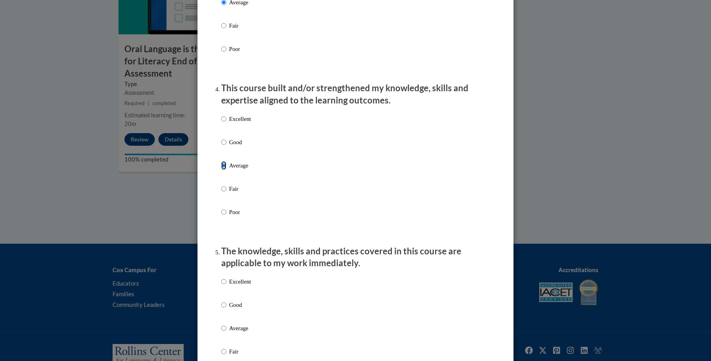
scroll to position [494, 0]
click at [222, 332] on input "Average" at bounding box center [223, 327] width 5 height 9
radio input "true"
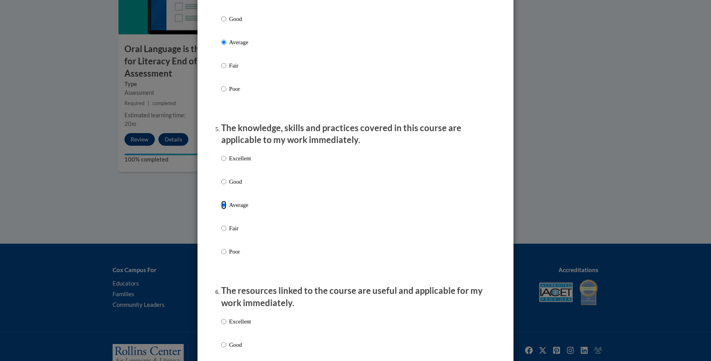
scroll to position [642, 0]
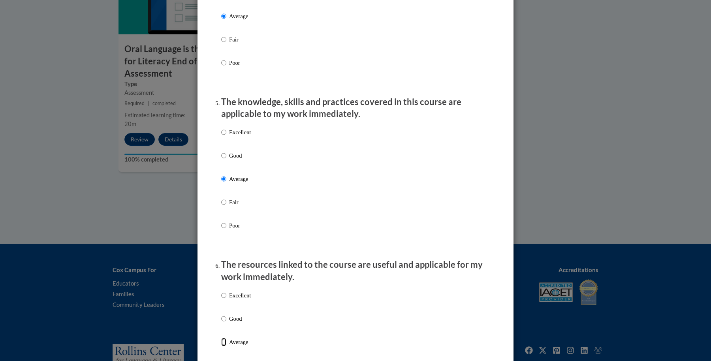
click at [221, 347] on input "Average" at bounding box center [223, 342] width 5 height 9
radio input "true"
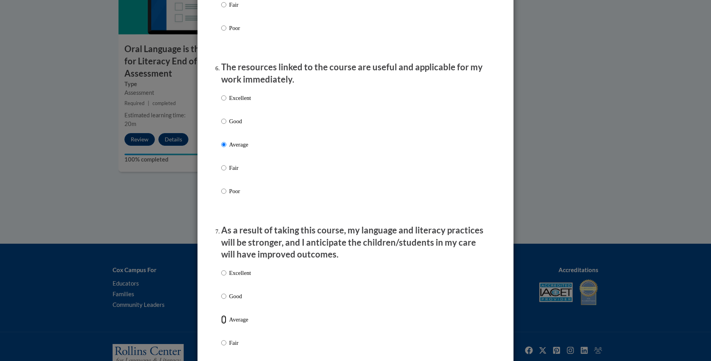
click at [221, 324] on input "Average" at bounding box center [223, 319] width 5 height 9
radio input "true"
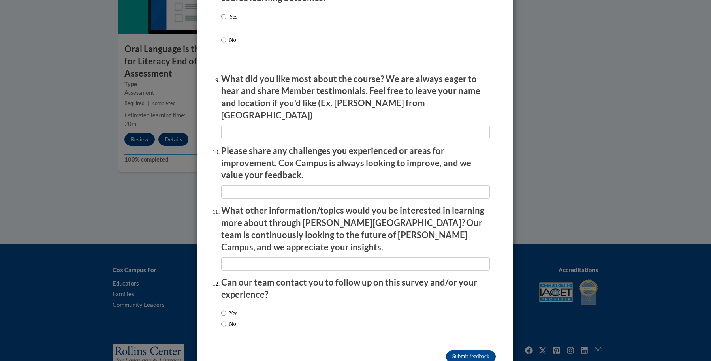
scroll to position [1283, 0]
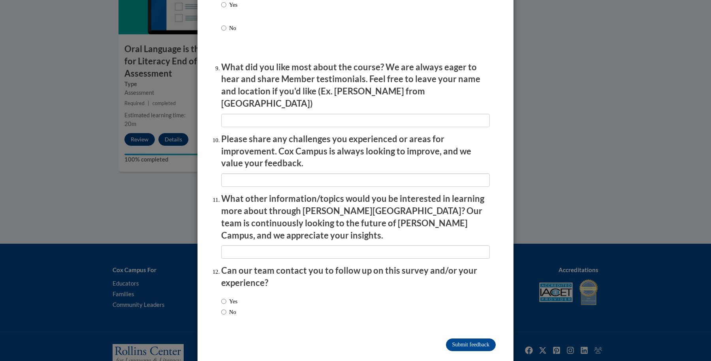
click at [452, 339] on input "Submit feedback" at bounding box center [471, 345] width 50 height 13
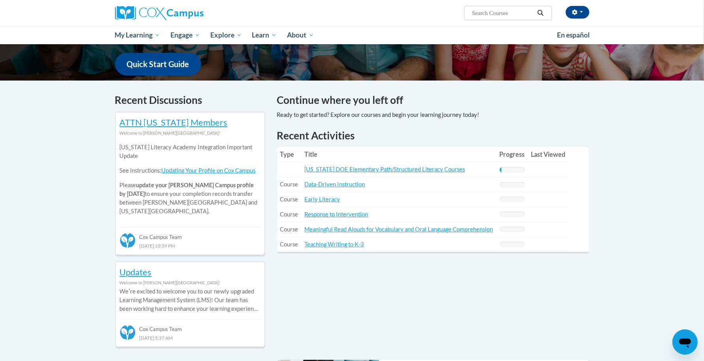
scroll to position [198, 0]
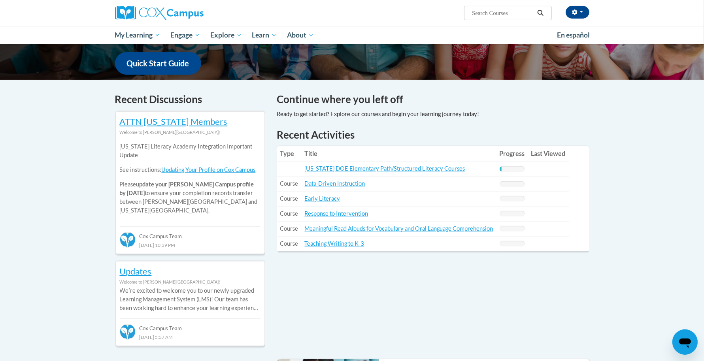
click at [407, 162] on td "Title: [US_STATE] DOE Elementary Path/Structured Literacy Courses" at bounding box center [398, 169] width 195 height 15
click at [406, 169] on link "[US_STATE] DOE Elementary Path/Structured Literacy Courses" at bounding box center [385, 168] width 160 height 7
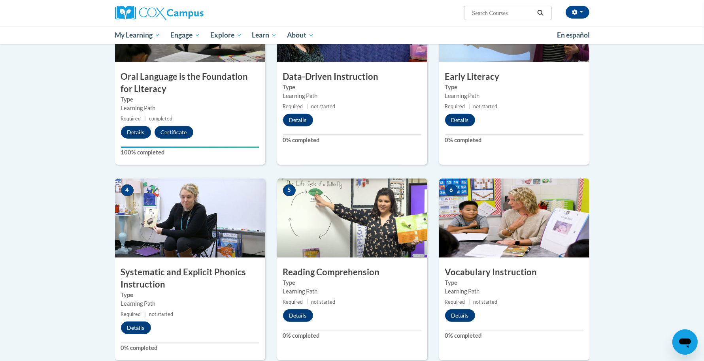
scroll to position [247, 0]
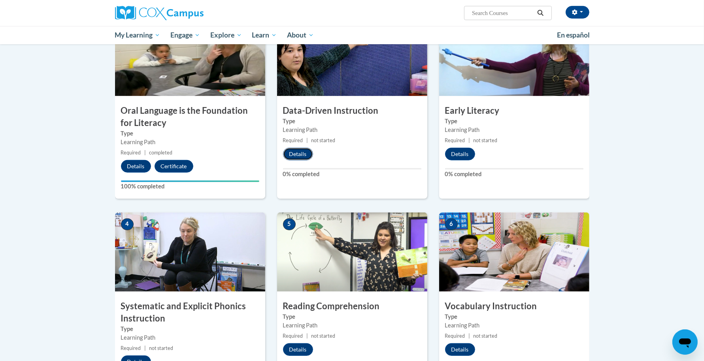
click at [306, 151] on button "Details" at bounding box center [298, 154] width 30 height 13
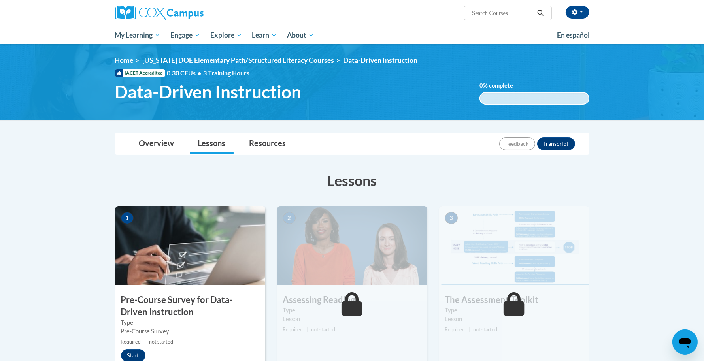
click at [169, 147] on link "Overview" at bounding box center [156, 144] width 51 height 21
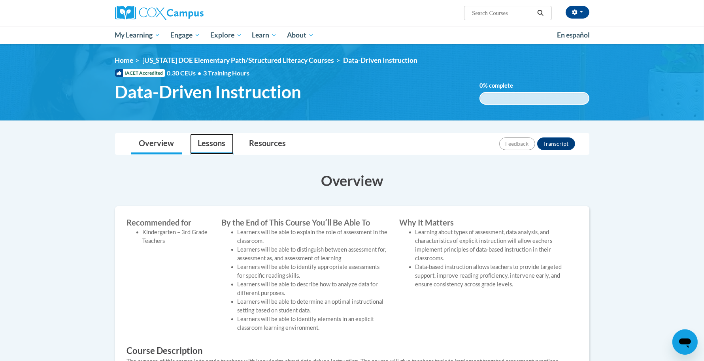
click at [226, 145] on link "Lessons" at bounding box center [211, 144] width 43 height 21
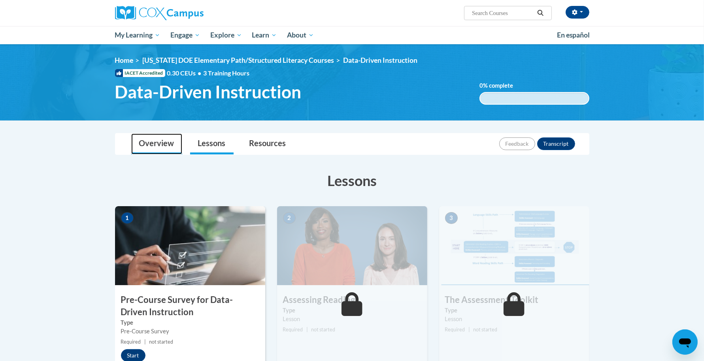
click at [155, 138] on link "Overview" at bounding box center [156, 144] width 51 height 21
